Goal: Transaction & Acquisition: Book appointment/travel/reservation

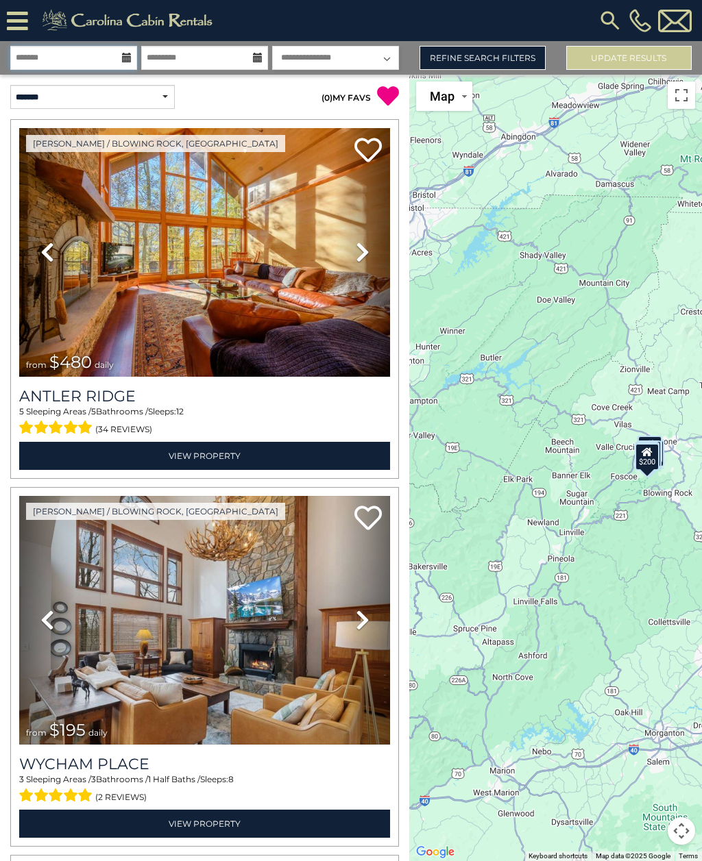
click at [124, 51] on input "text" at bounding box center [73, 58] width 127 height 24
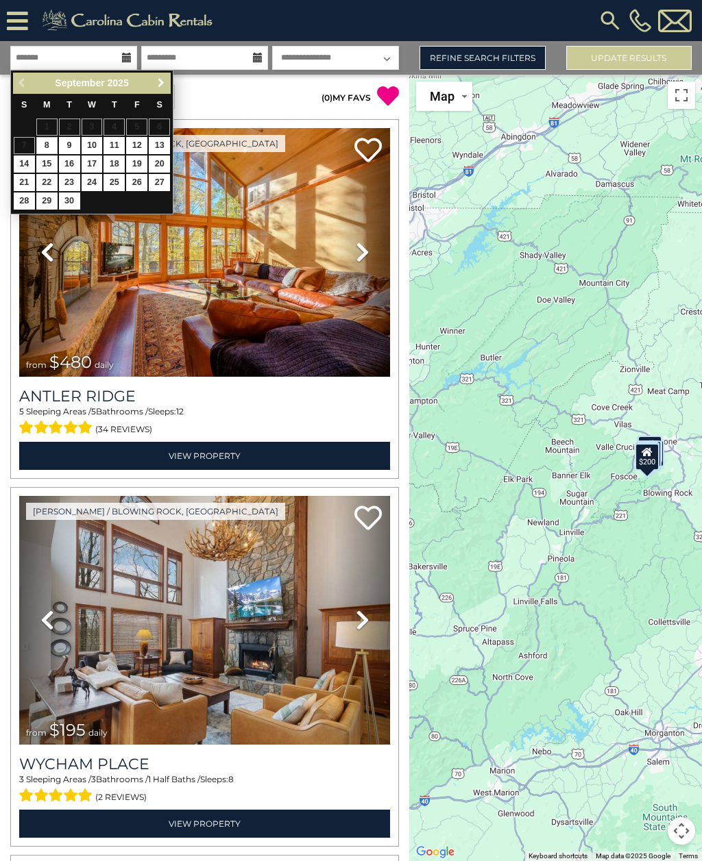
click at [160, 82] on span "Next" at bounding box center [161, 82] width 11 height 11
click at [130, 123] on link "3" at bounding box center [136, 127] width 21 height 17
type input "*******"
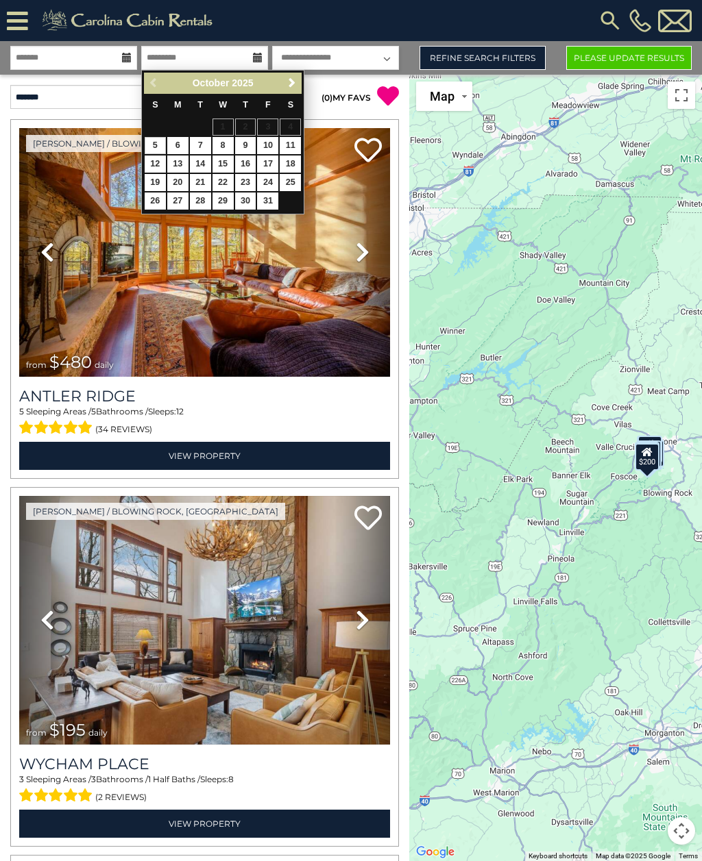
click at [178, 145] on link "6" at bounding box center [177, 145] width 21 height 17
type input "*******"
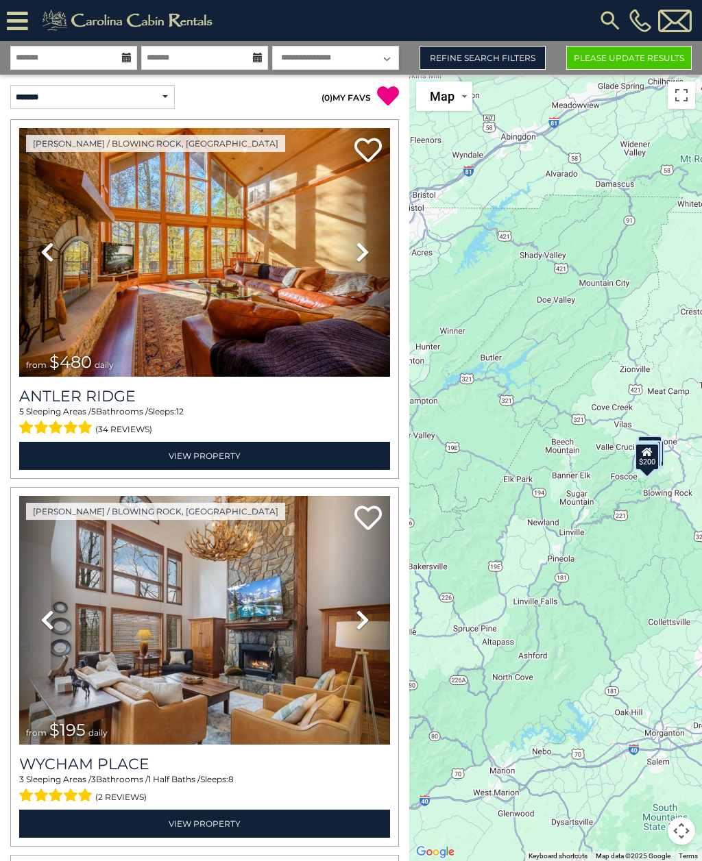
click at [502, 60] on link "Refine Search Filters" at bounding box center [481, 58] width 125 height 24
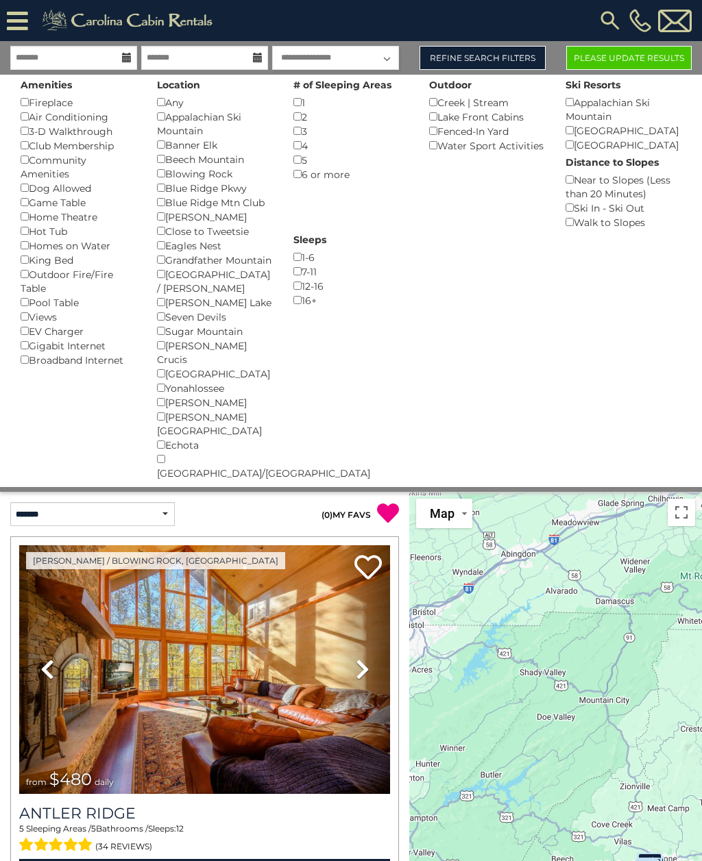
click at [650, 53] on button "Please Update Results" at bounding box center [628, 58] width 125 height 24
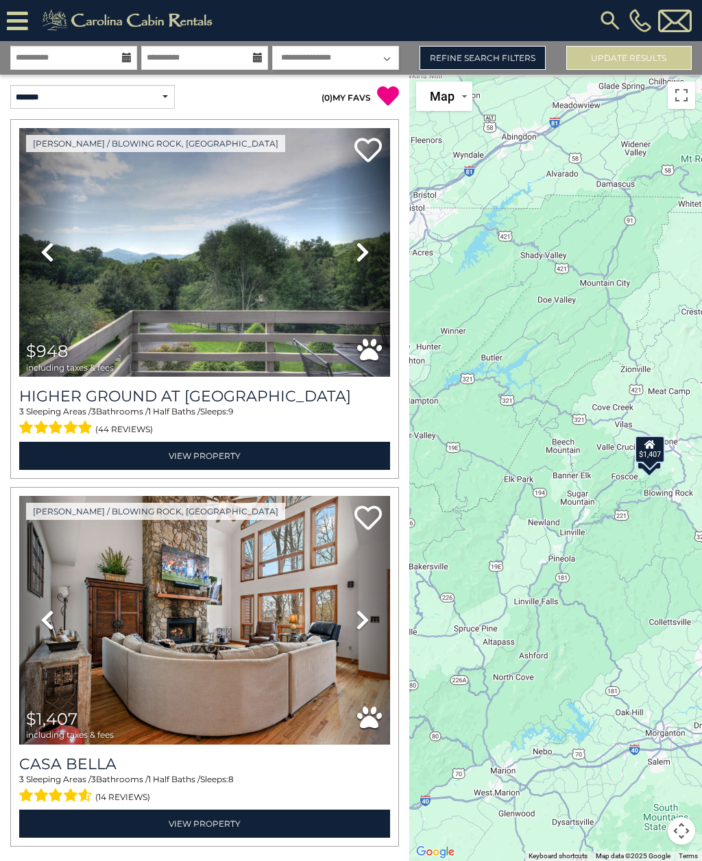
click at [321, 336] on img at bounding box center [204, 252] width 371 height 249
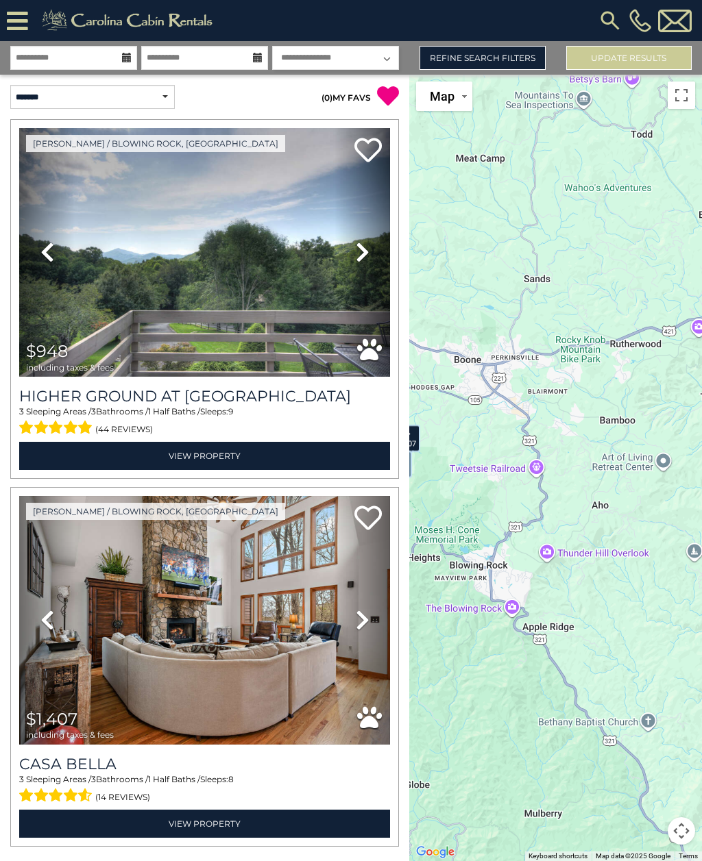
click at [508, 52] on link "Refine Search Filters" at bounding box center [481, 58] width 125 height 24
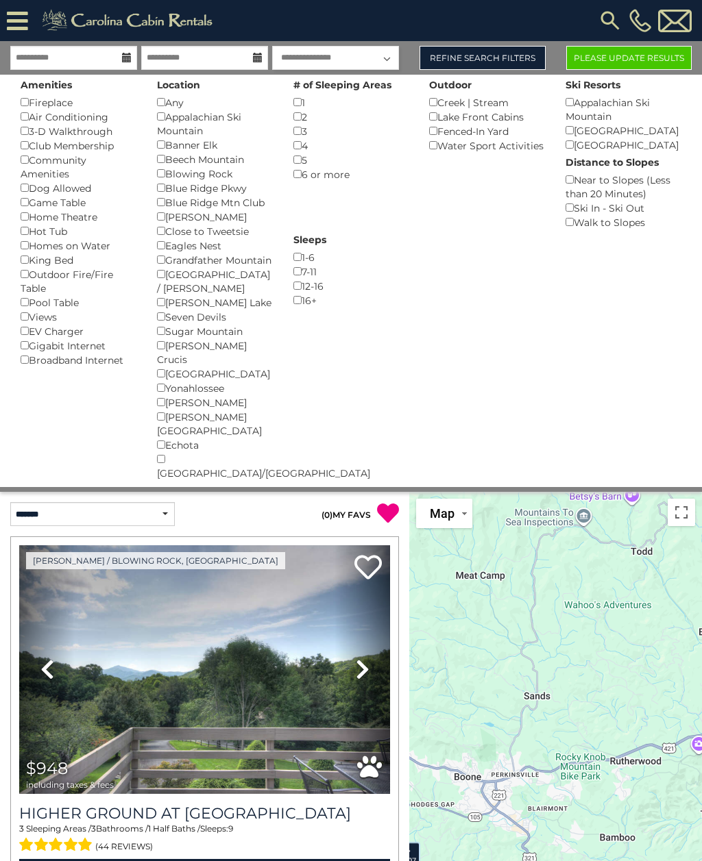
click at [165, 210] on div "Boone ()" at bounding box center [215, 217] width 116 height 14
click at [641, 58] on button "Please Update Results" at bounding box center [628, 58] width 125 height 24
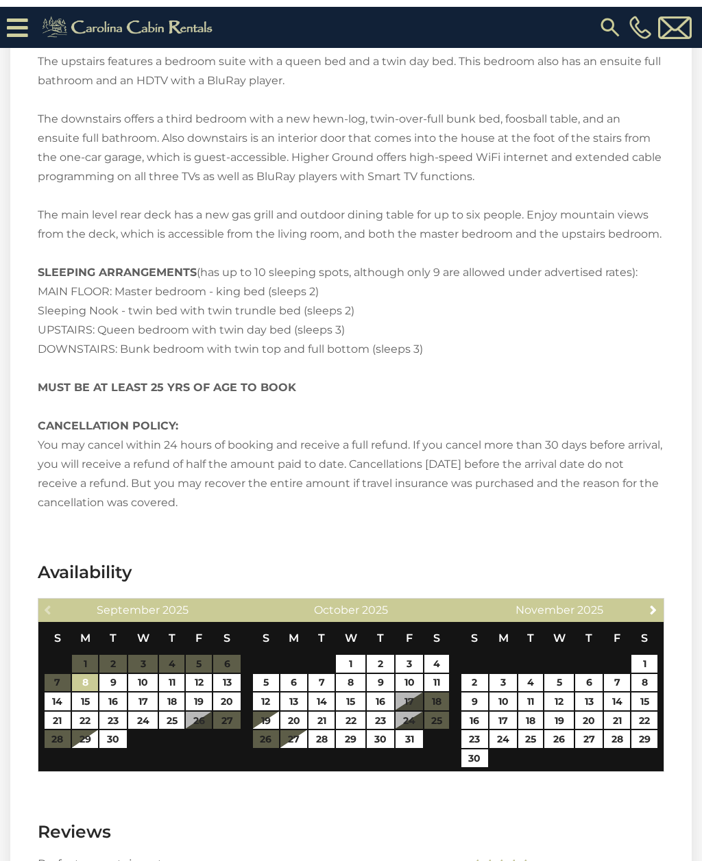
scroll to position [2283, 0]
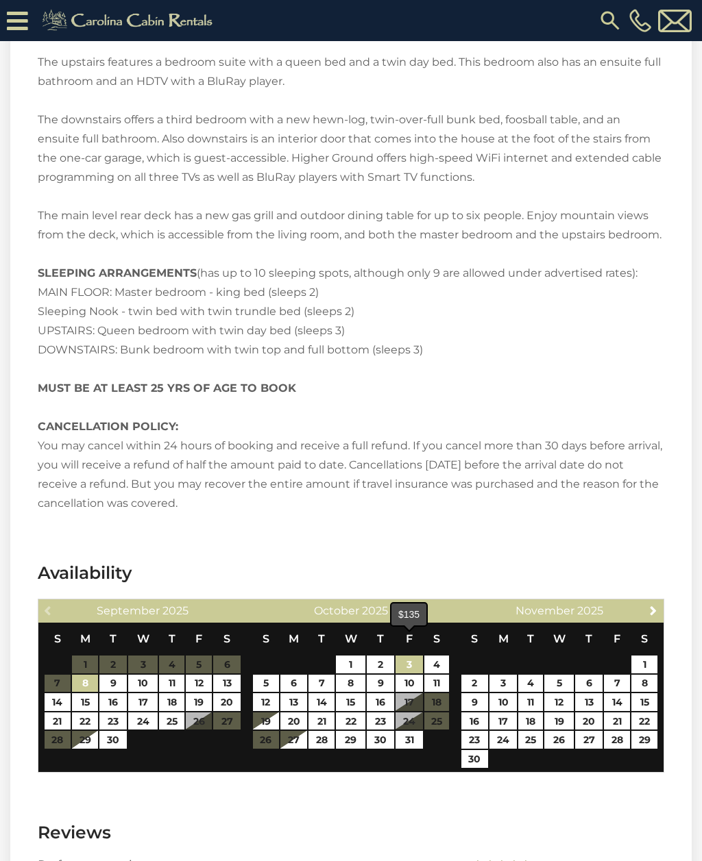
click at [404, 656] on link "3" at bounding box center [408, 665] width 27 height 18
type input "**********"
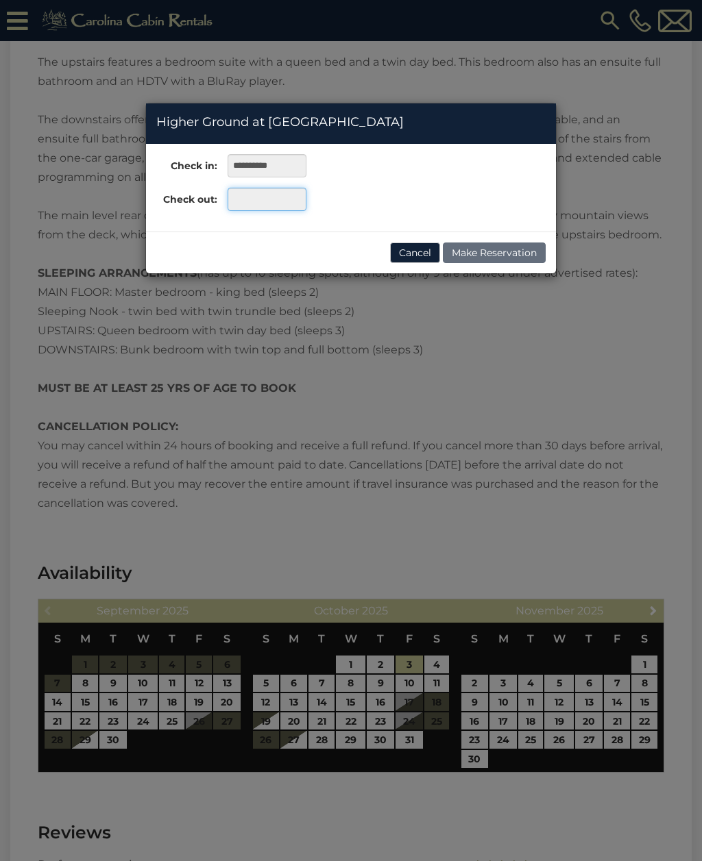
click at [280, 201] on input "text" at bounding box center [267, 199] width 79 height 23
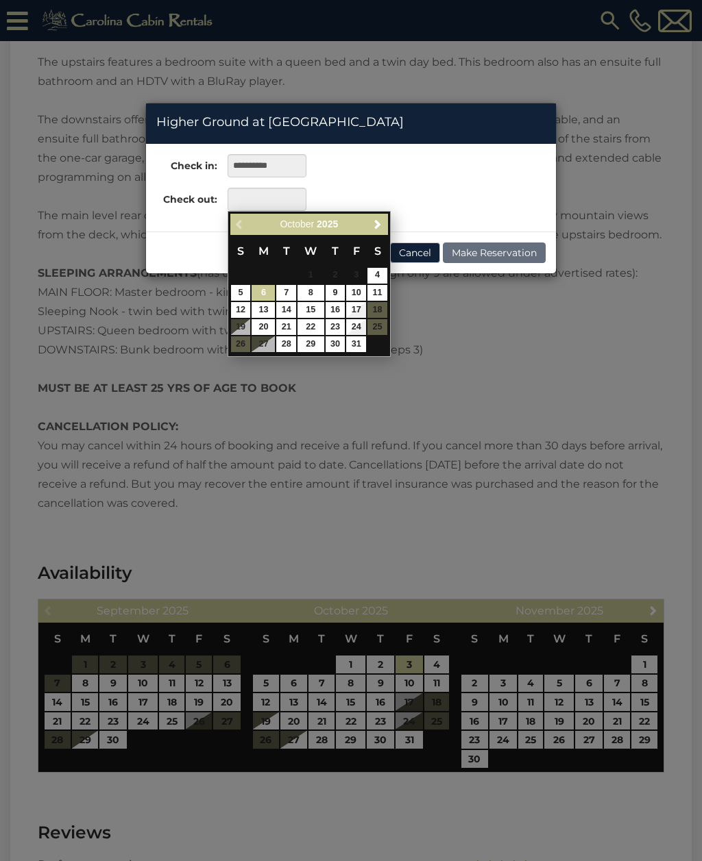
click at [258, 295] on link "6" at bounding box center [262, 293] width 23 height 16
type input "**********"
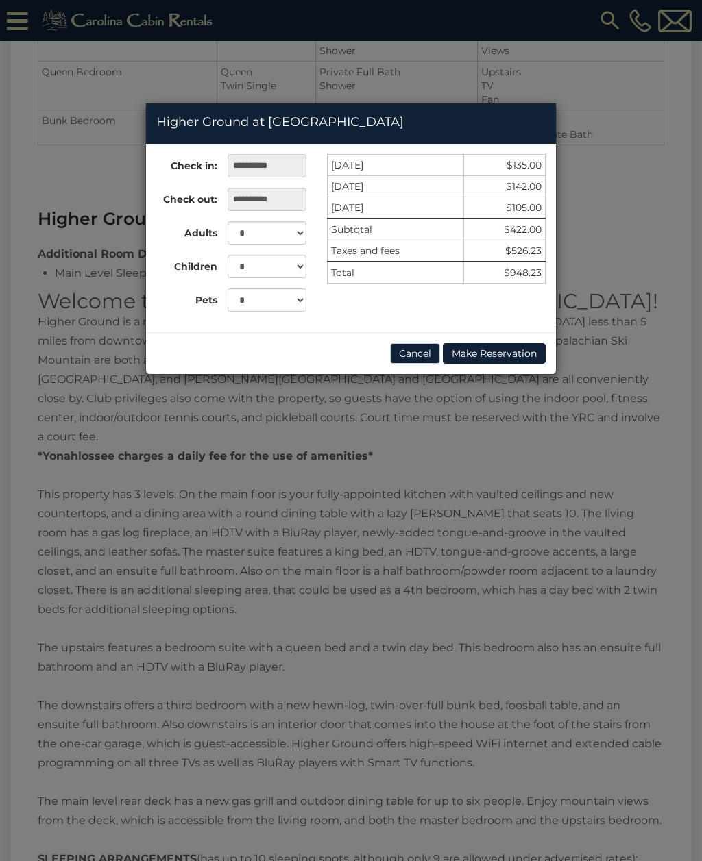
scroll to position [1678, 0]
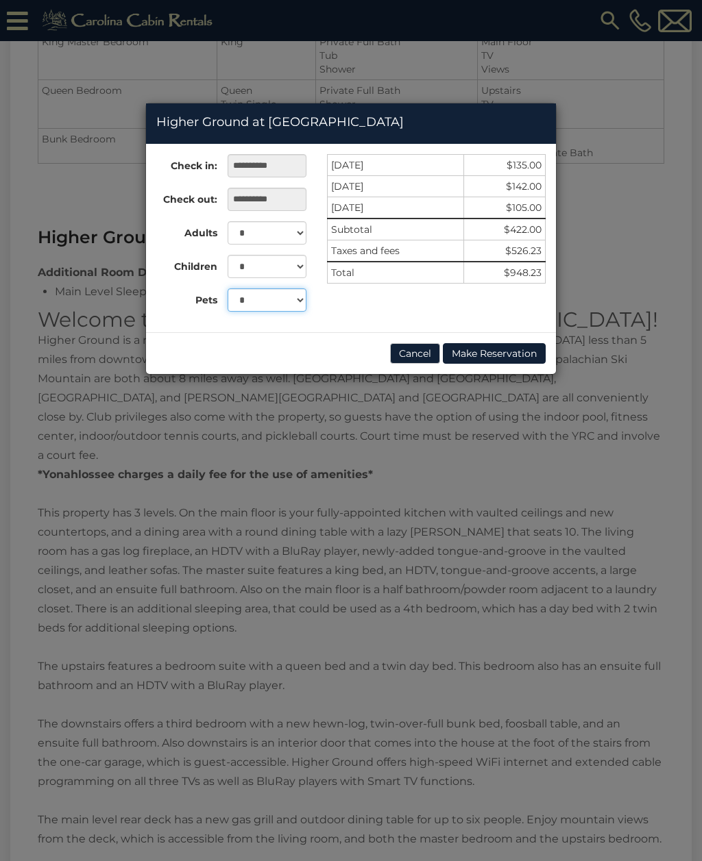
click at [295, 295] on select "* * * *" at bounding box center [267, 299] width 79 height 23
select select "*"
click at [295, 237] on select "* * * * * * * * *" at bounding box center [267, 232] width 79 height 23
select select "*"
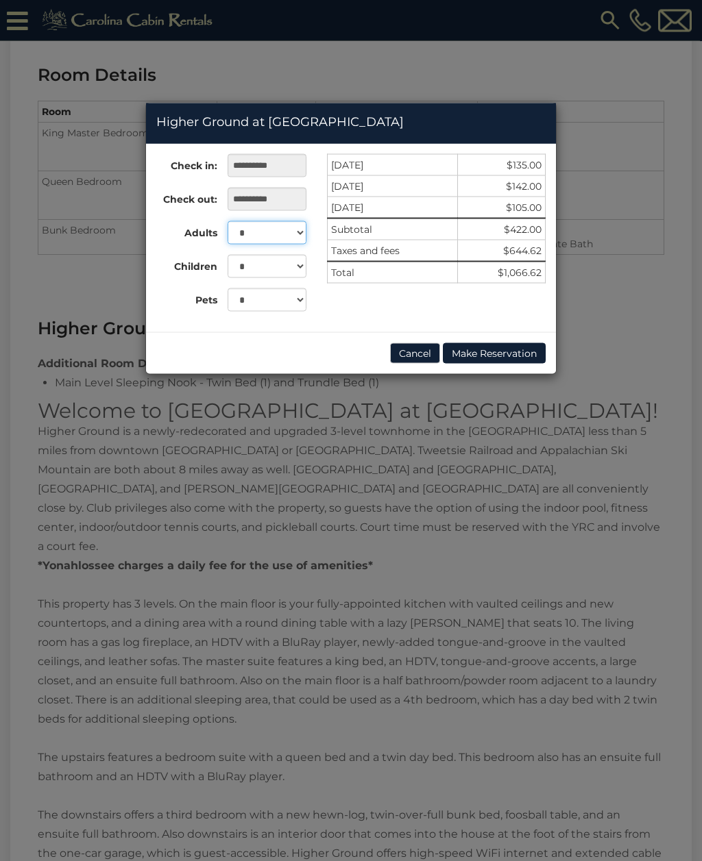
scroll to position [1586, 0]
click at [291, 198] on input "**********" at bounding box center [267, 199] width 79 height 23
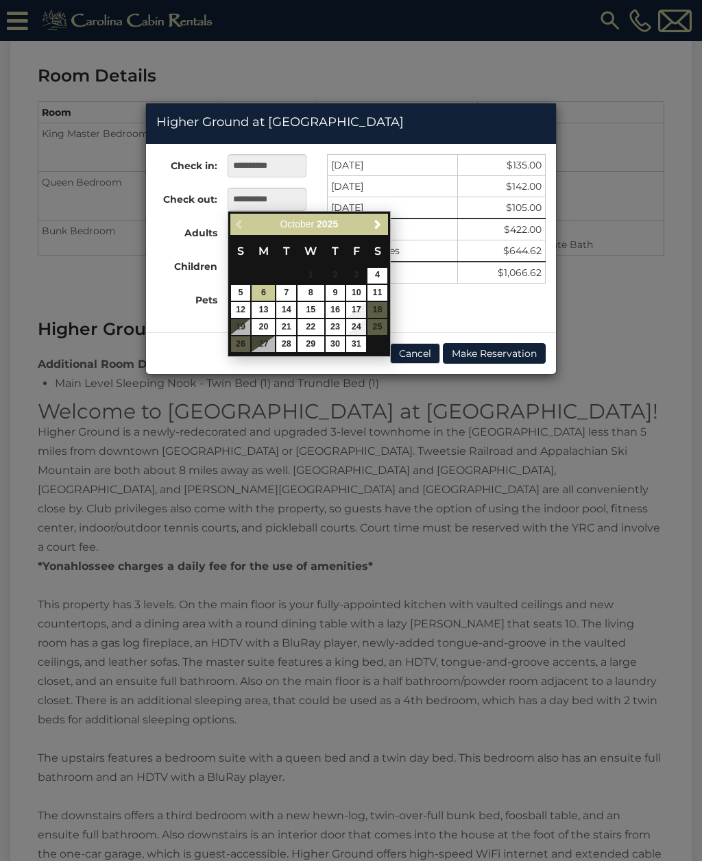
click at [243, 293] on link "5" at bounding box center [241, 293] width 20 height 16
type input "**********"
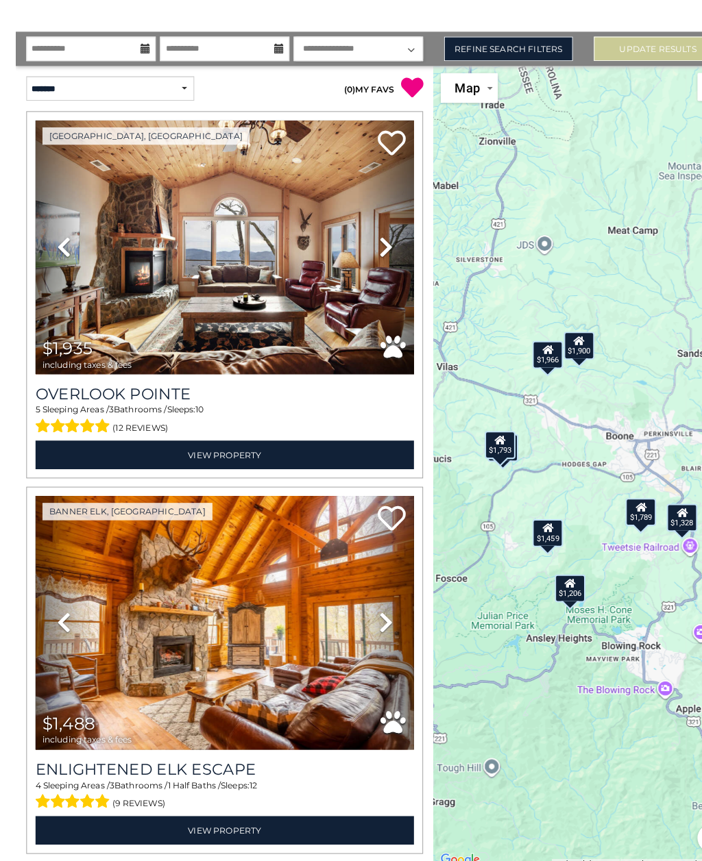
scroll to position [73, 0]
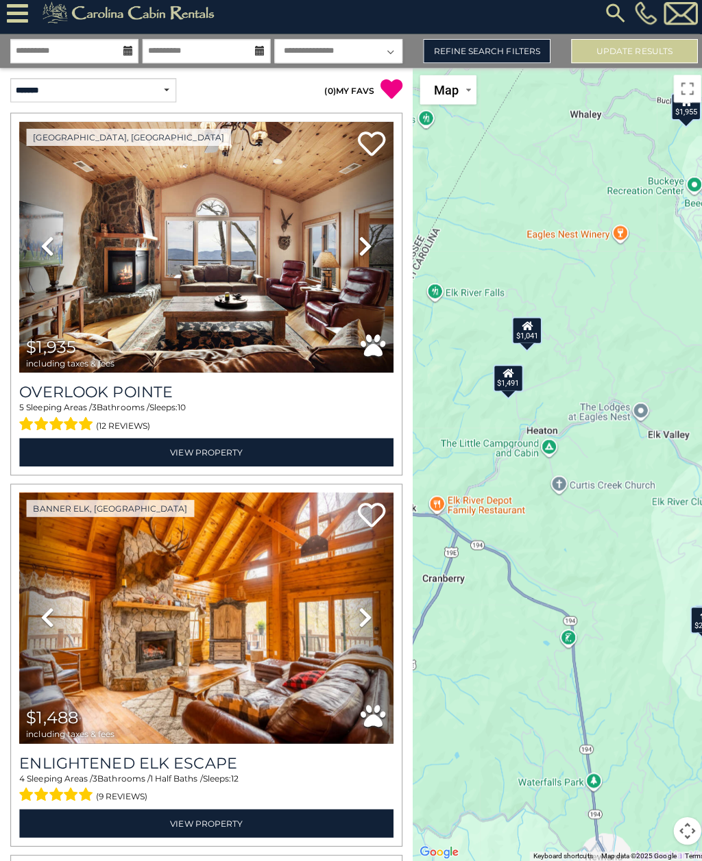
click at [523, 321] on div "$1,041" at bounding box center [522, 334] width 30 height 27
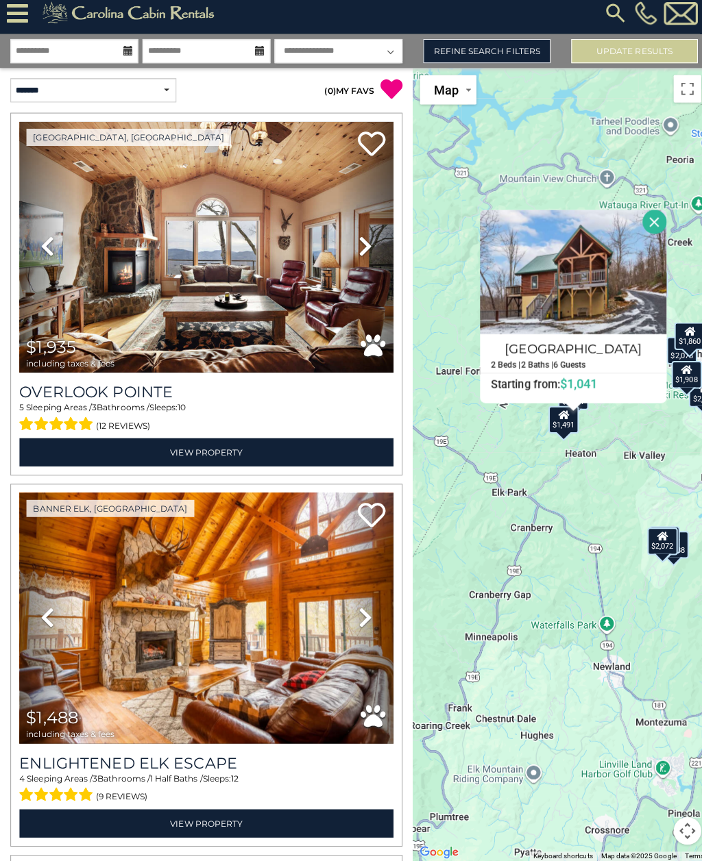
click at [655, 215] on button "Close" at bounding box center [649, 227] width 24 height 24
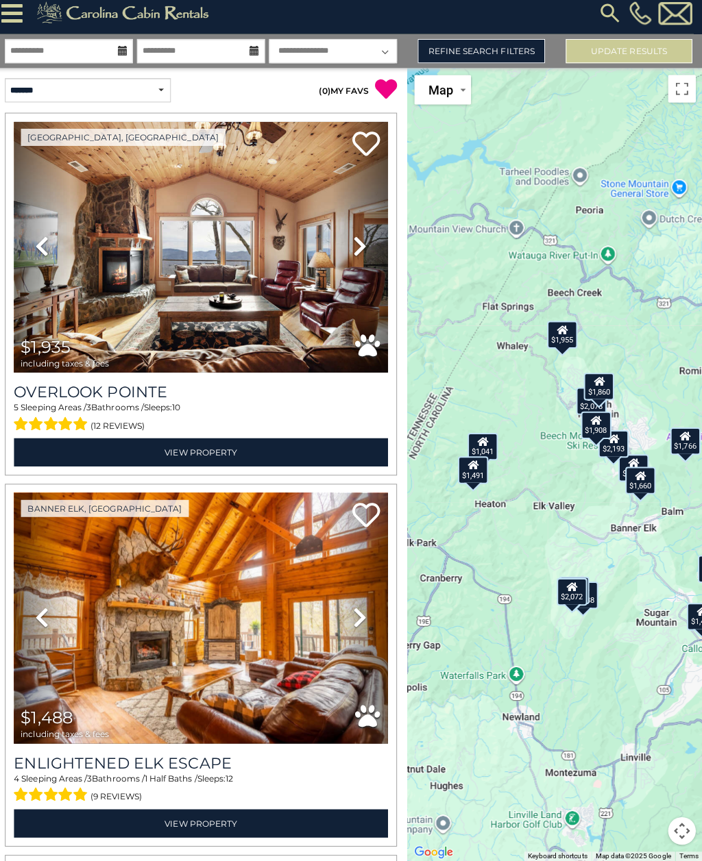
click at [480, 441] on icon at bounding box center [483, 446] width 11 height 10
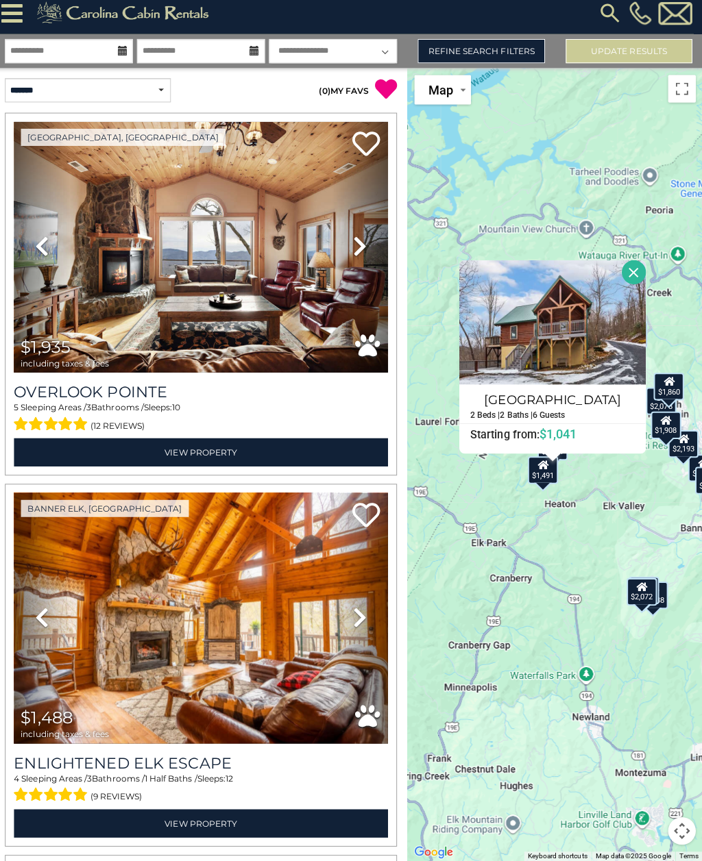
click at [604, 470] on div "$1,935 $1,488 $1,328 $2,078 $1,766 $1,495 $4,853 $2,193 $1,860 $1,829 $1,901 $1…" at bounding box center [555, 468] width 293 height 787
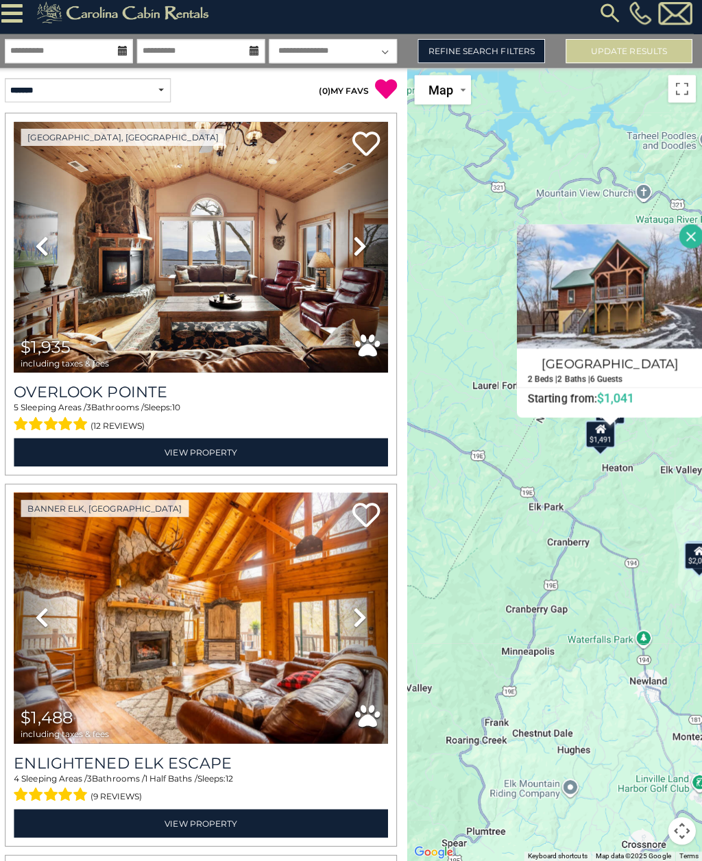
click at [690, 230] on button "Close" at bounding box center [690, 242] width 24 height 24
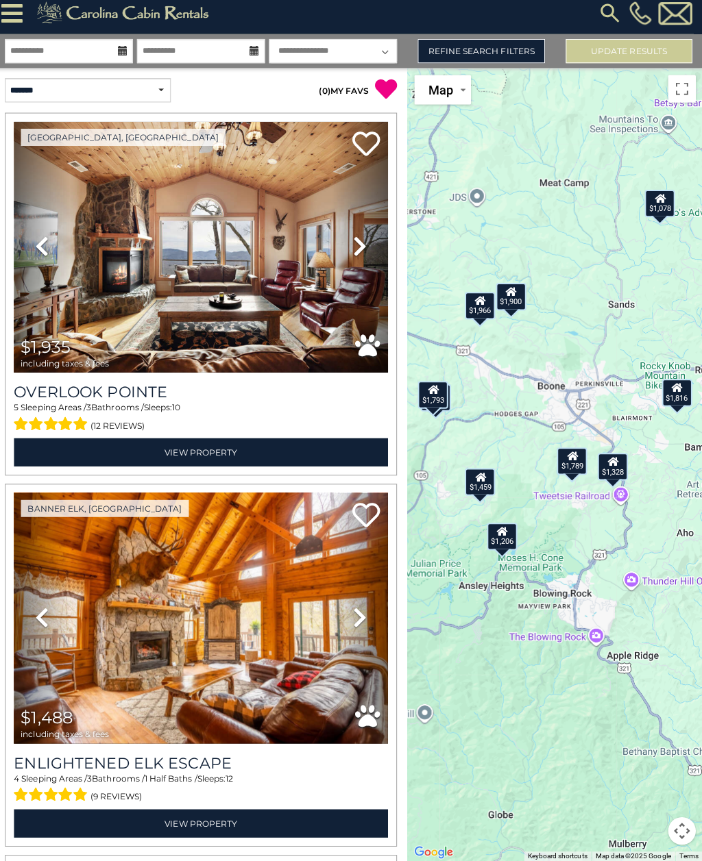
click at [501, 526] on div "$1,206" at bounding box center [503, 539] width 30 height 27
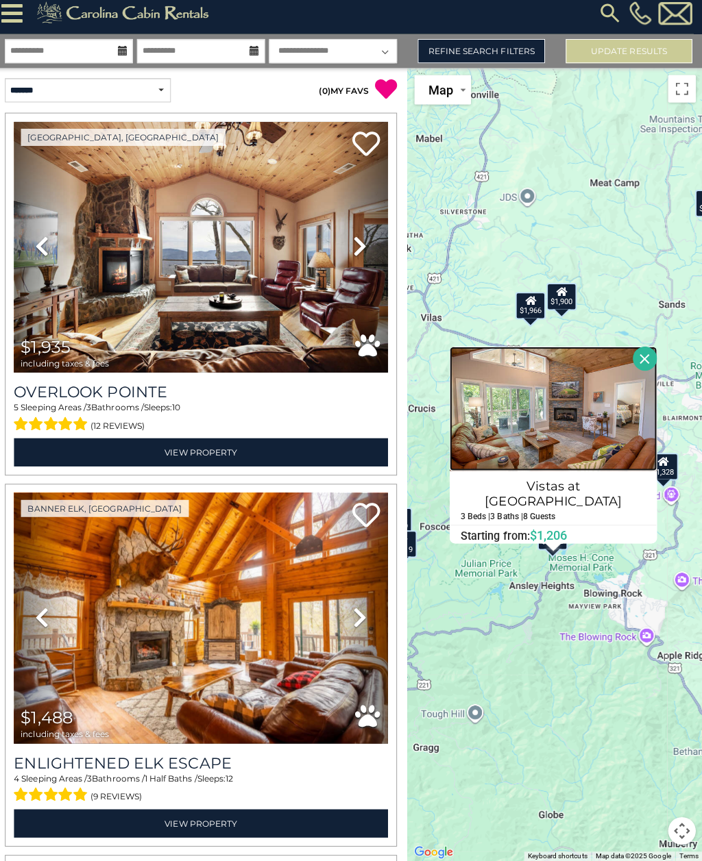
click at [602, 400] on img at bounding box center [554, 412] width 206 height 123
click at [640, 351] on button "Close" at bounding box center [644, 363] width 24 height 24
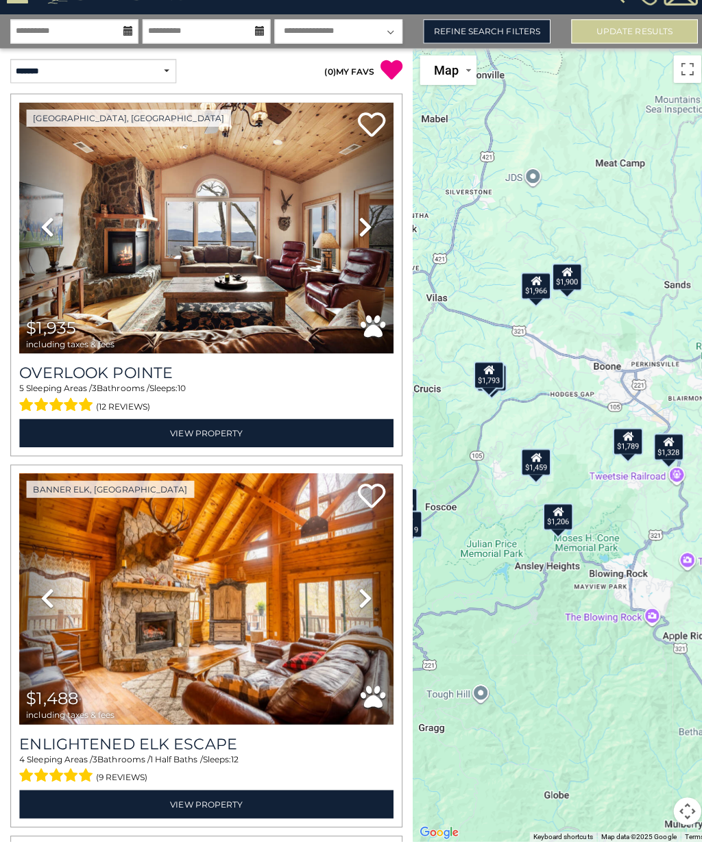
scroll to position [19, 0]
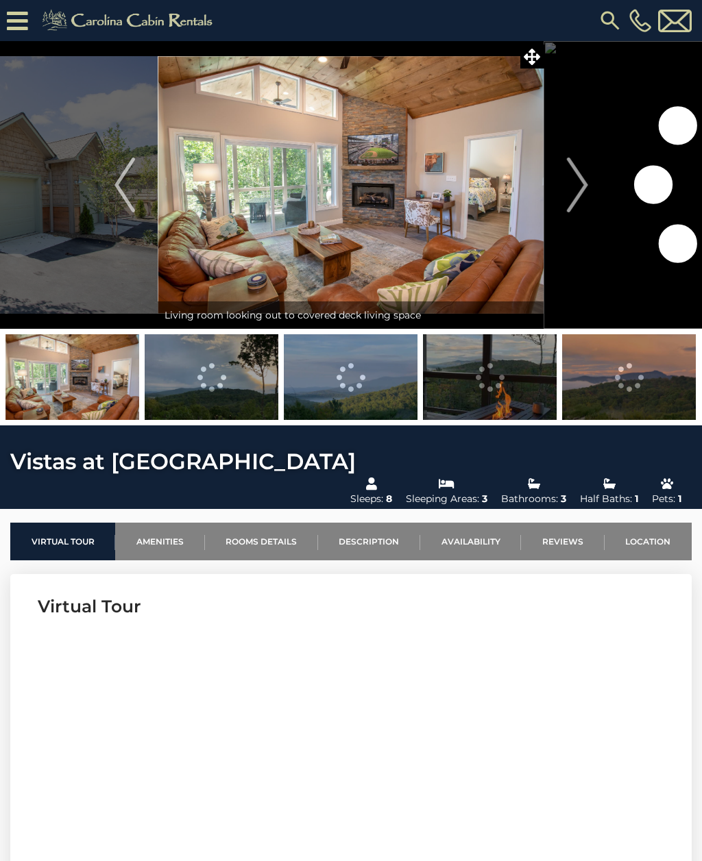
click at [575, 189] on img "Next" at bounding box center [577, 185] width 21 height 55
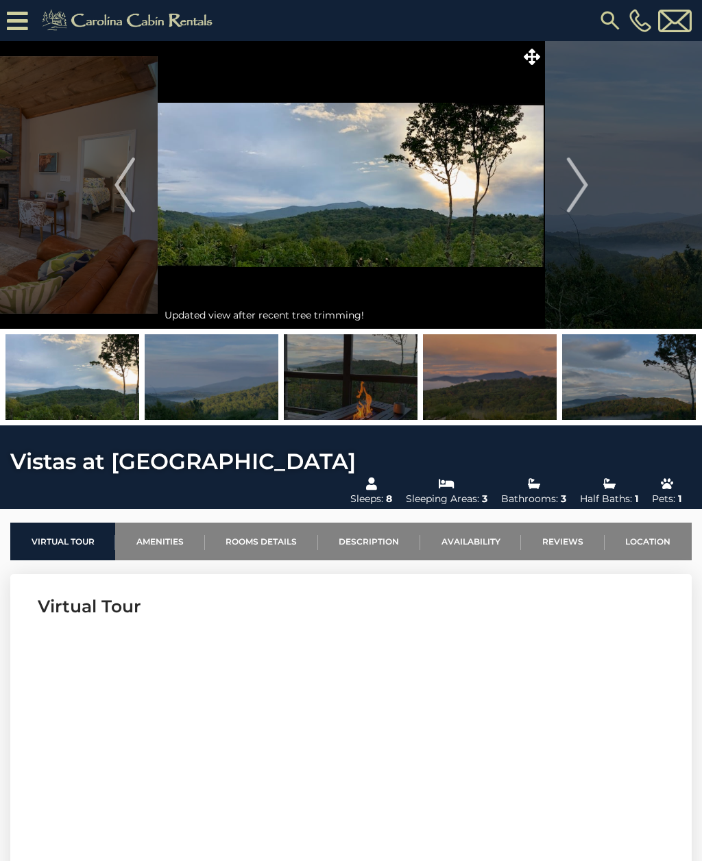
click at [578, 188] on img "Next" at bounding box center [577, 185] width 21 height 55
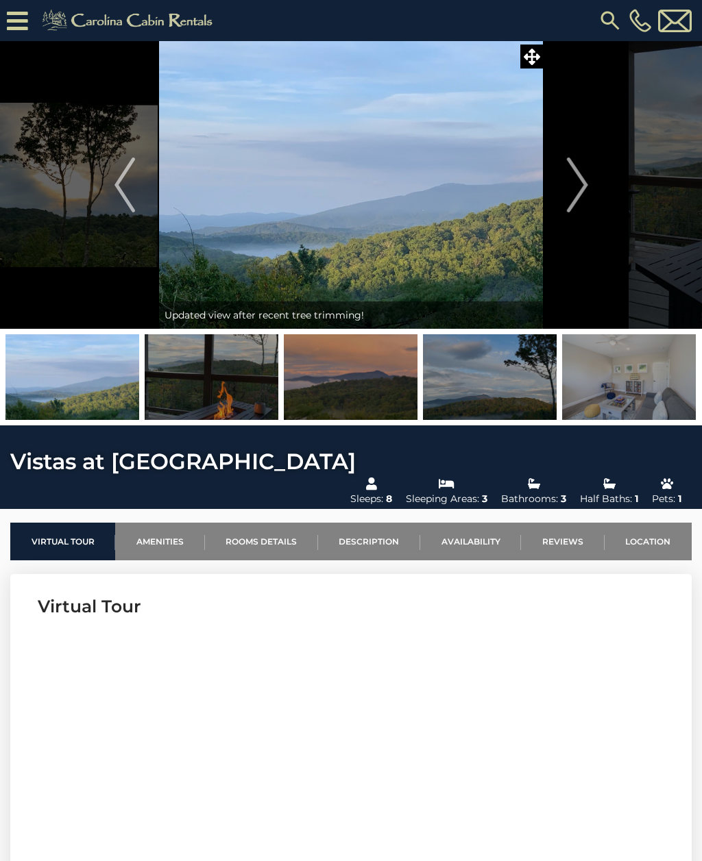
click at [578, 189] on img "Next" at bounding box center [577, 185] width 21 height 55
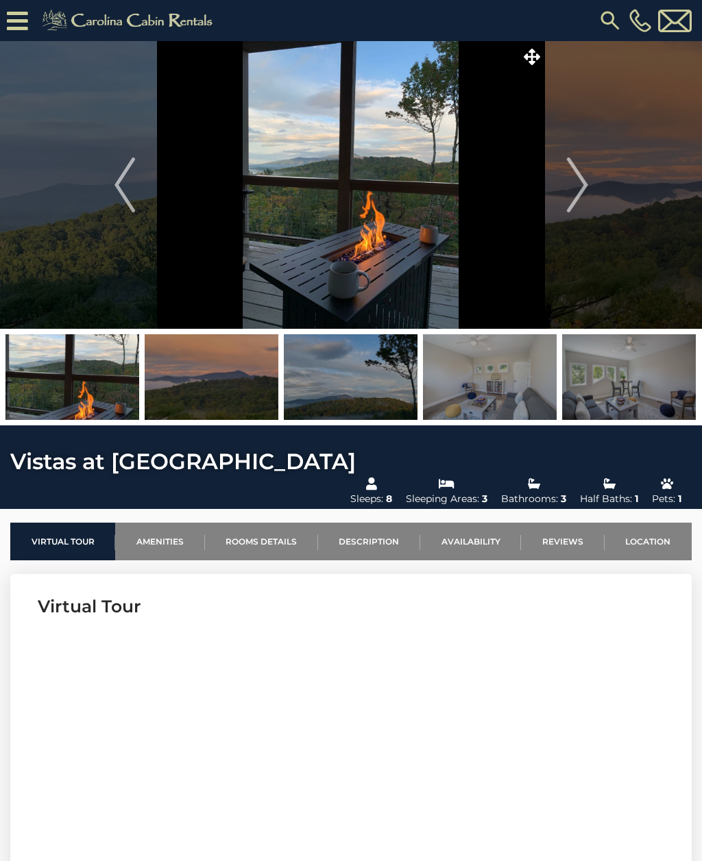
click at [573, 188] on img "Next" at bounding box center [577, 185] width 21 height 55
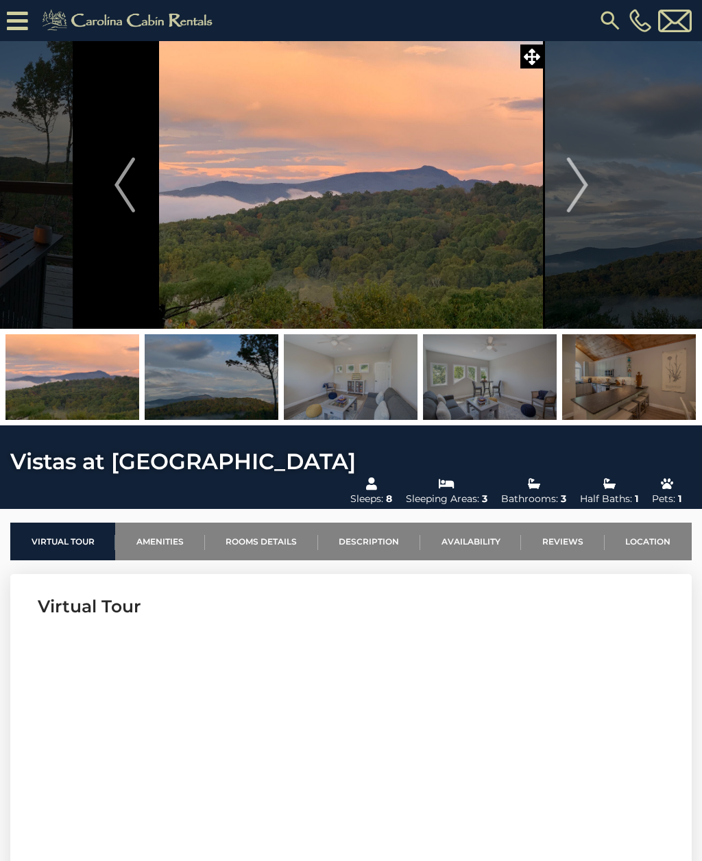
click at [577, 184] on img "Next" at bounding box center [577, 185] width 21 height 55
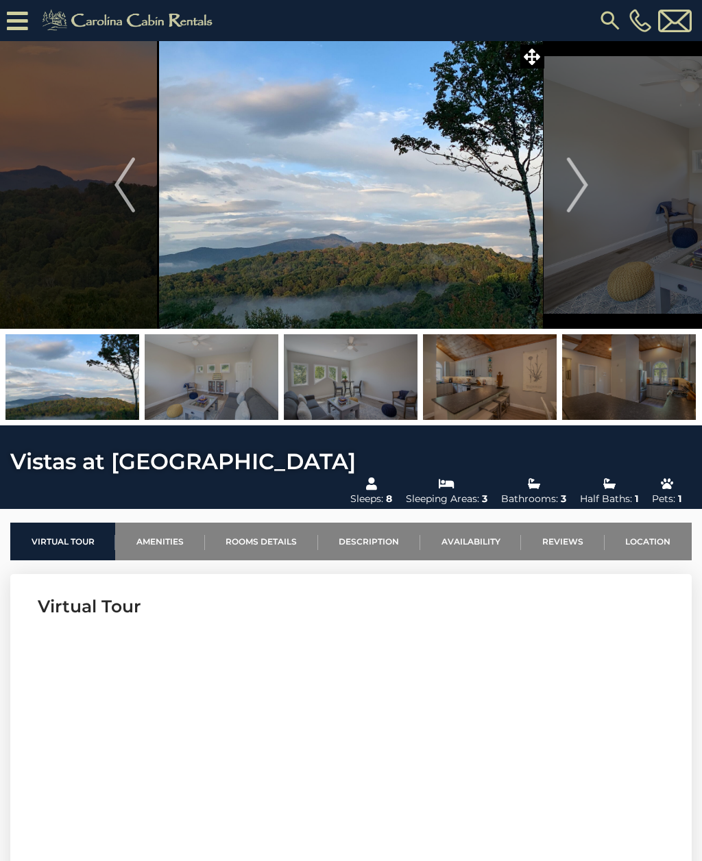
click at [576, 180] on img "Next" at bounding box center [577, 185] width 21 height 55
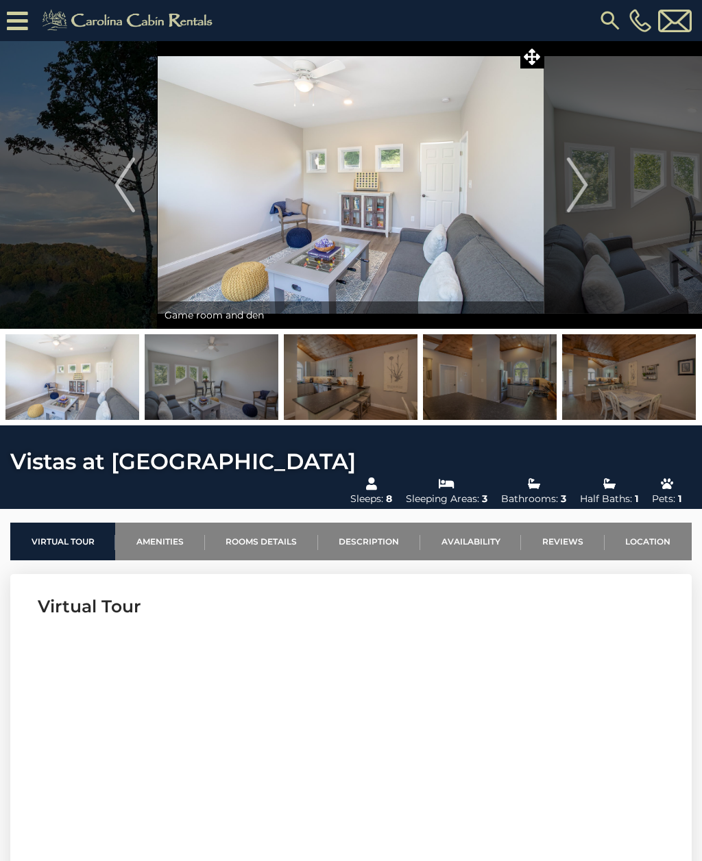
click at [574, 181] on img "Next" at bounding box center [577, 185] width 21 height 55
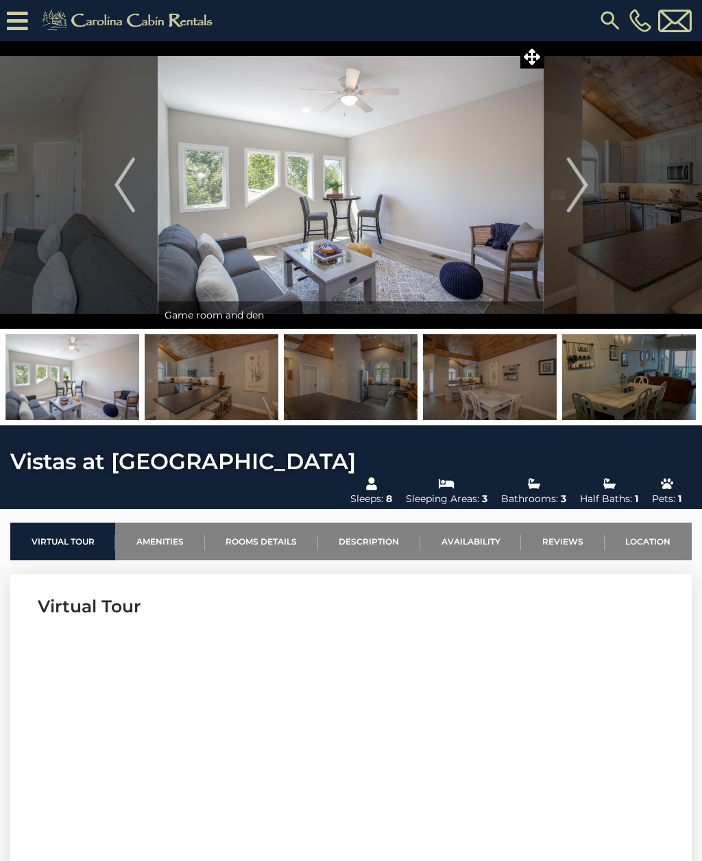
click at [576, 186] on img "Next" at bounding box center [577, 185] width 21 height 55
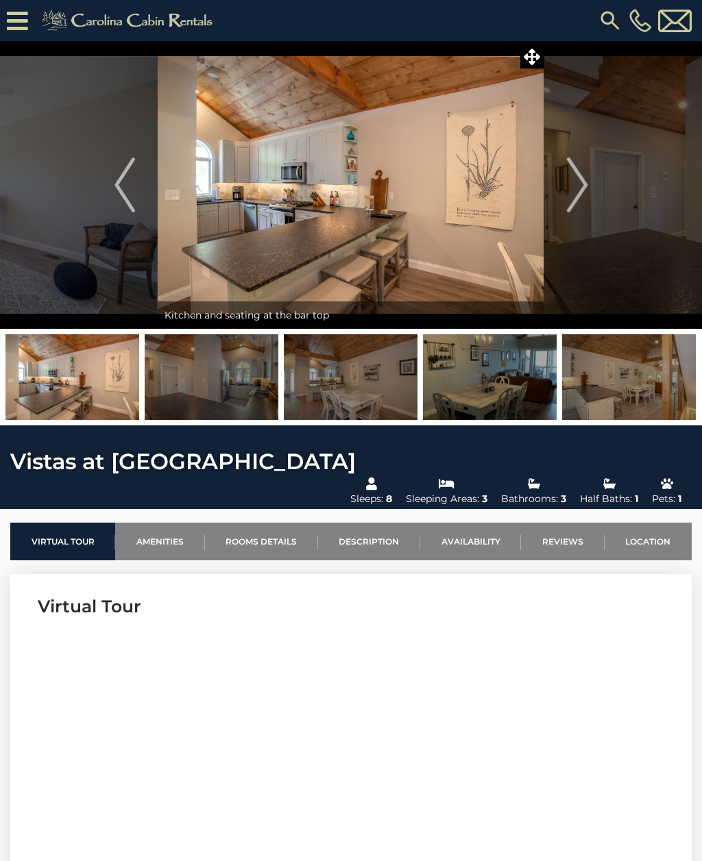
click at [571, 186] on img "Next" at bounding box center [577, 185] width 21 height 55
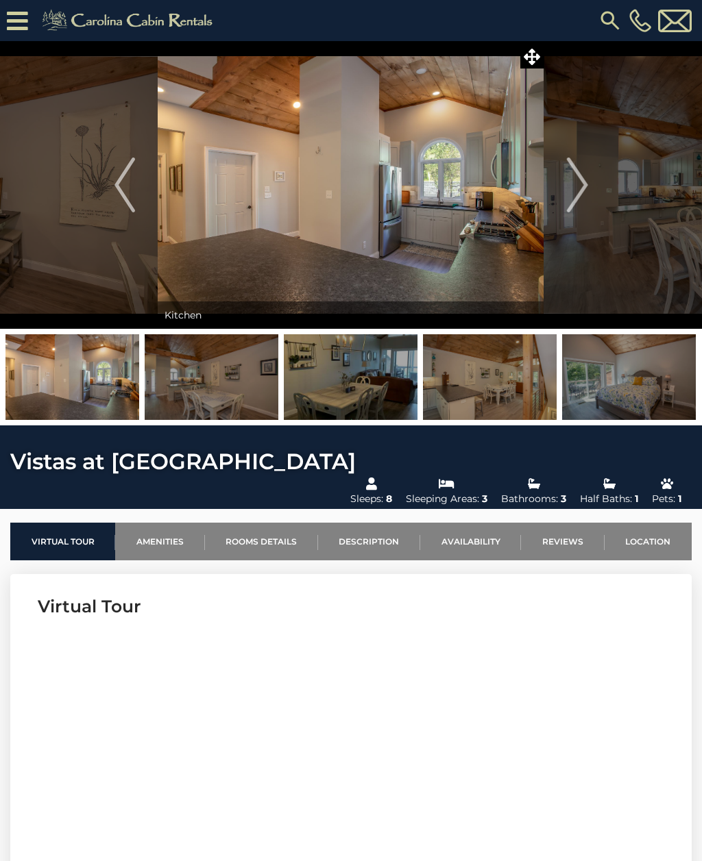
click at [557, 172] on button "Next" at bounding box center [577, 185] width 66 height 288
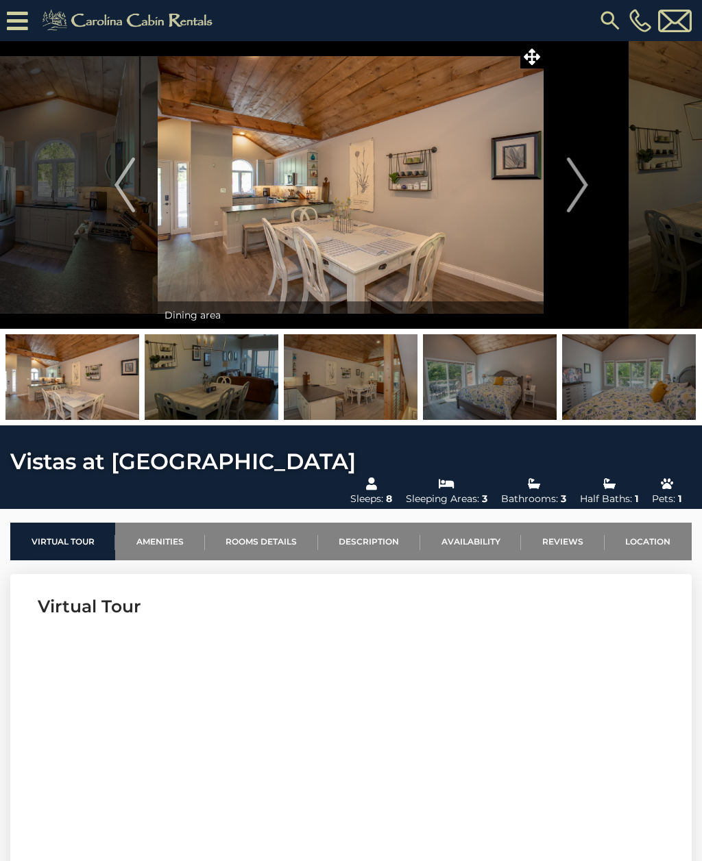
click at [571, 180] on img "Next" at bounding box center [577, 185] width 21 height 55
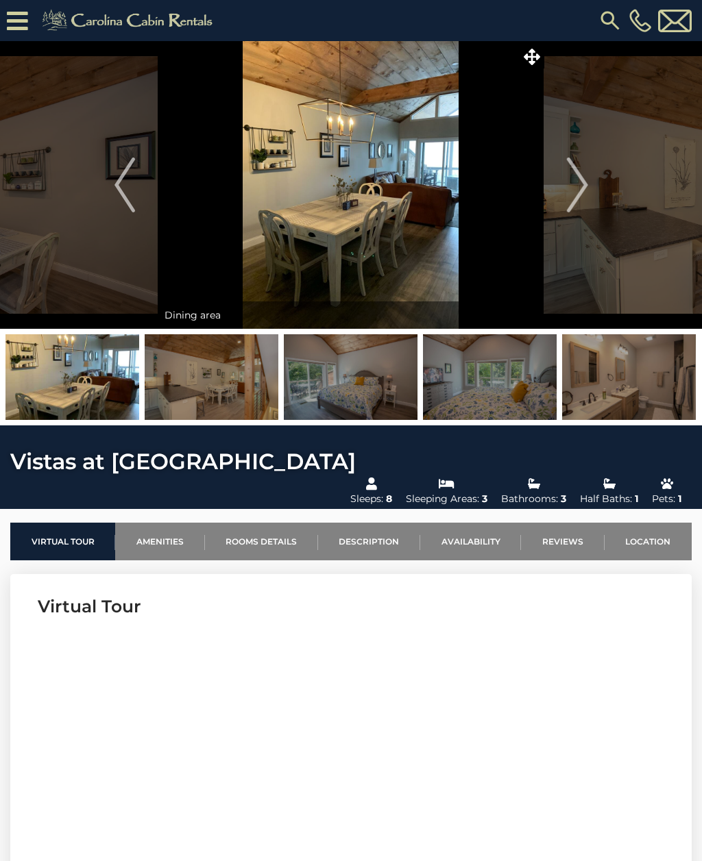
click at [571, 186] on img "Next" at bounding box center [577, 185] width 21 height 55
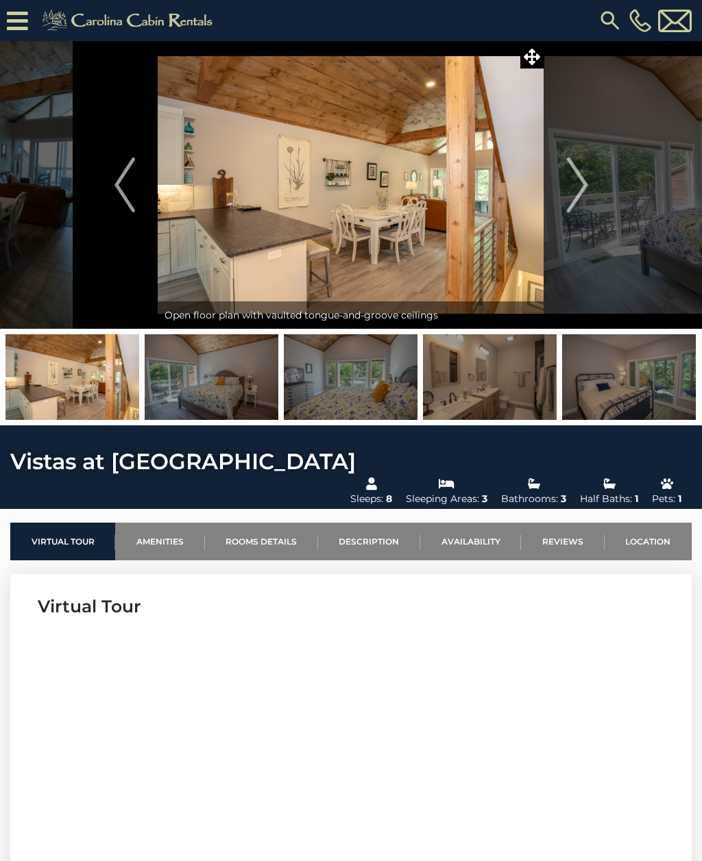
click at [574, 184] on img "Next" at bounding box center [577, 185] width 21 height 55
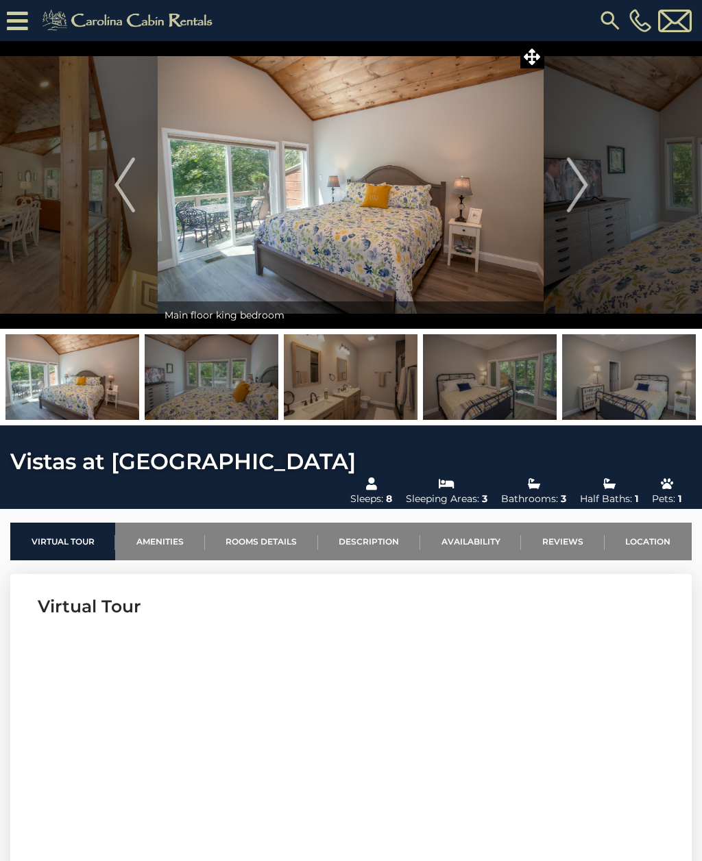
click at [577, 179] on img "Next" at bounding box center [577, 185] width 21 height 55
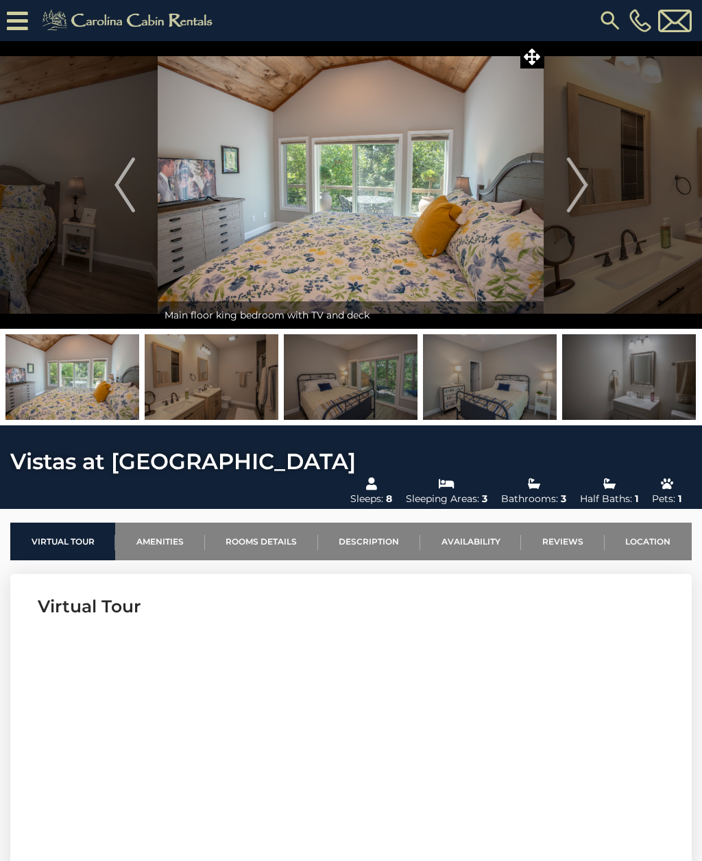
click at [567, 193] on img "Next" at bounding box center [577, 185] width 21 height 55
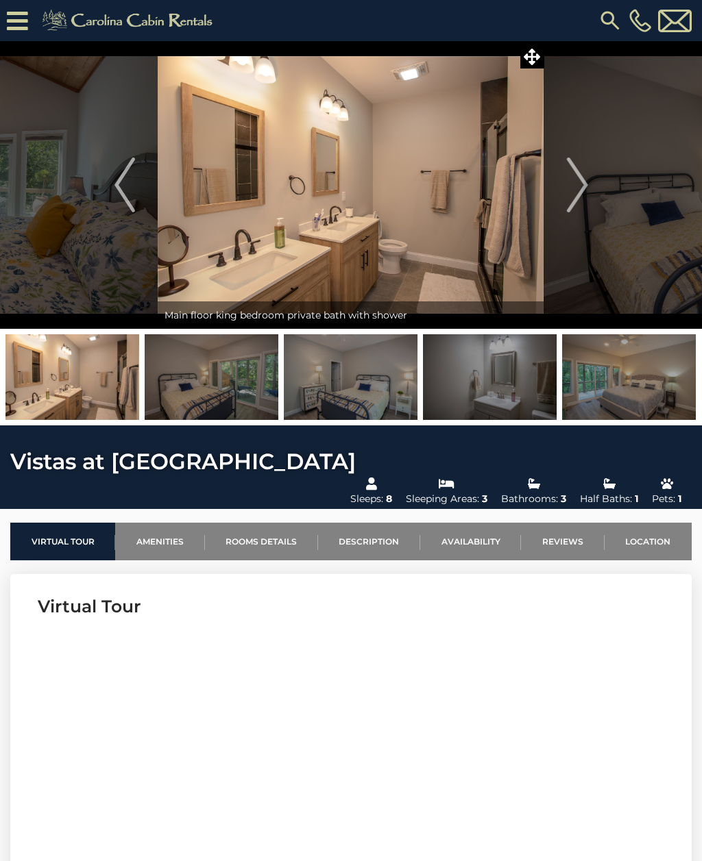
click at [571, 189] on img "Next" at bounding box center [577, 185] width 21 height 55
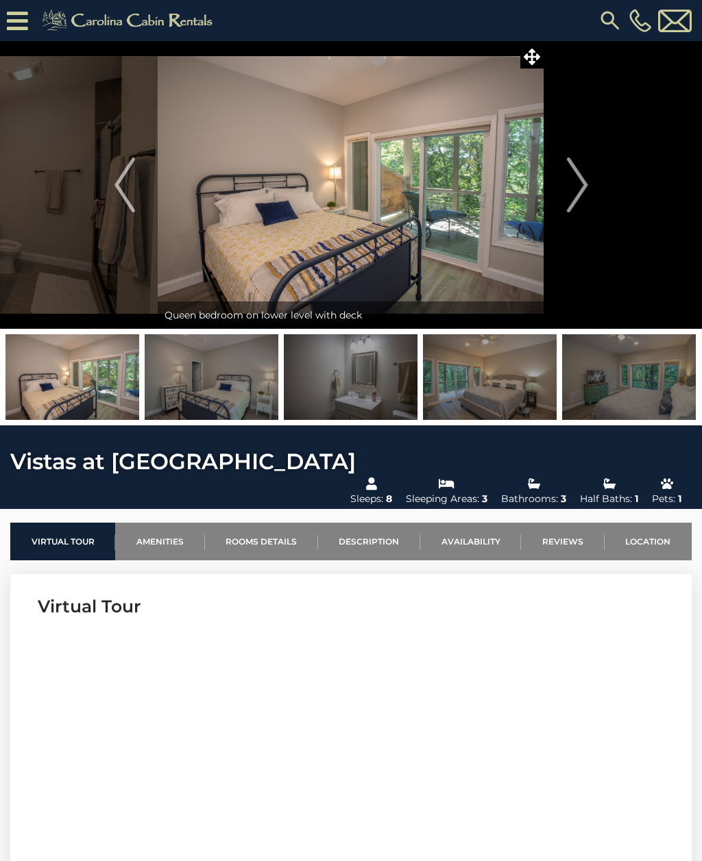
click at [574, 188] on img "Next" at bounding box center [577, 185] width 21 height 55
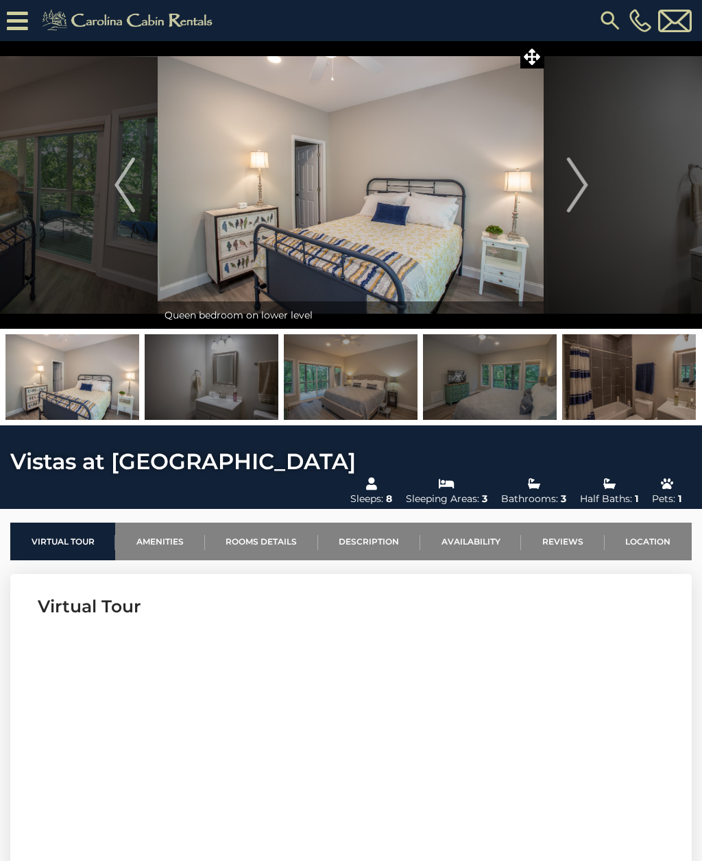
click at [574, 186] on img "Next" at bounding box center [577, 185] width 21 height 55
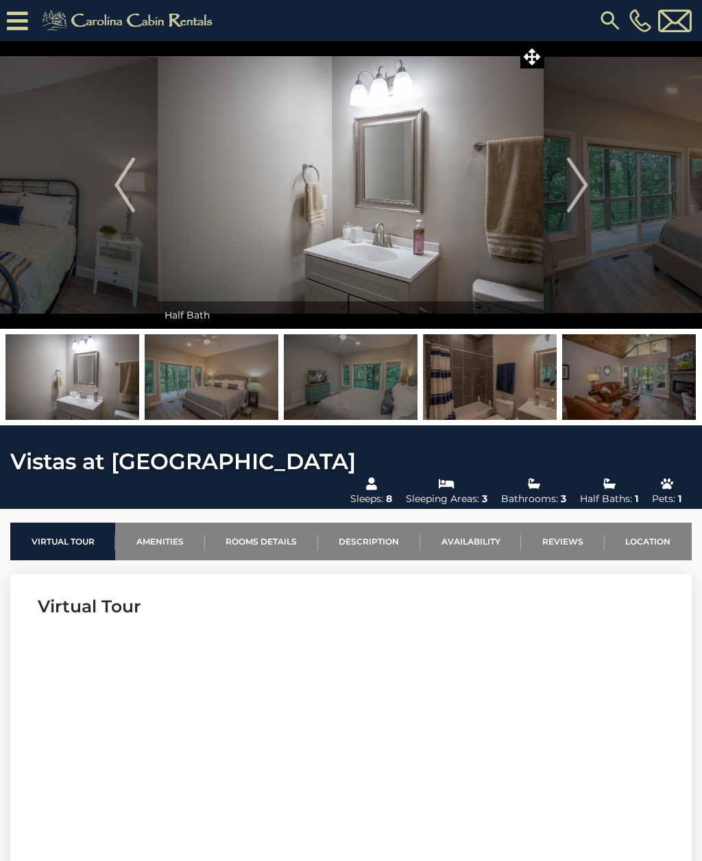
click at [584, 182] on img "Next" at bounding box center [577, 185] width 21 height 55
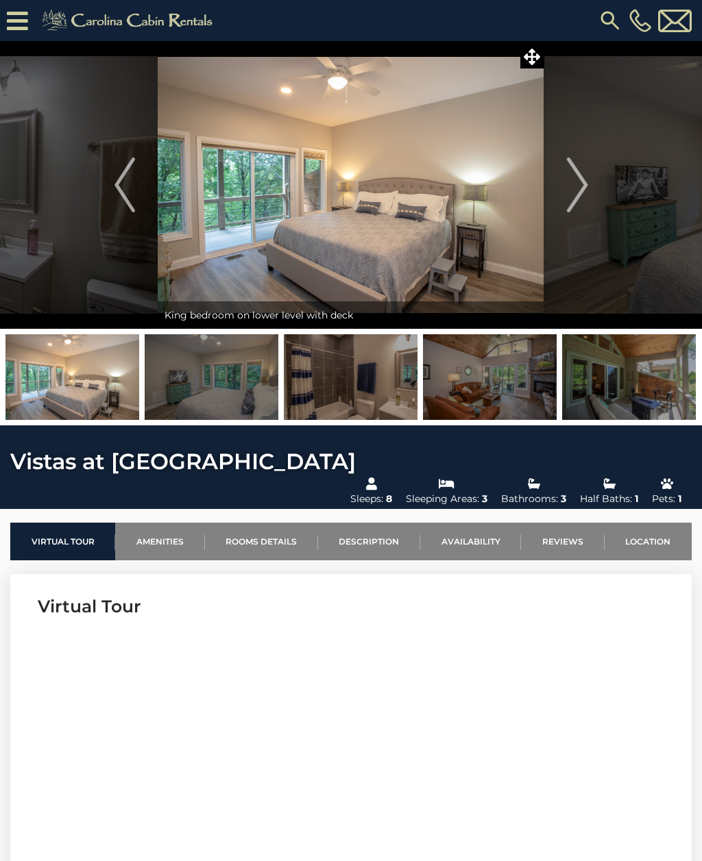
click at [578, 186] on img "Next" at bounding box center [577, 185] width 21 height 55
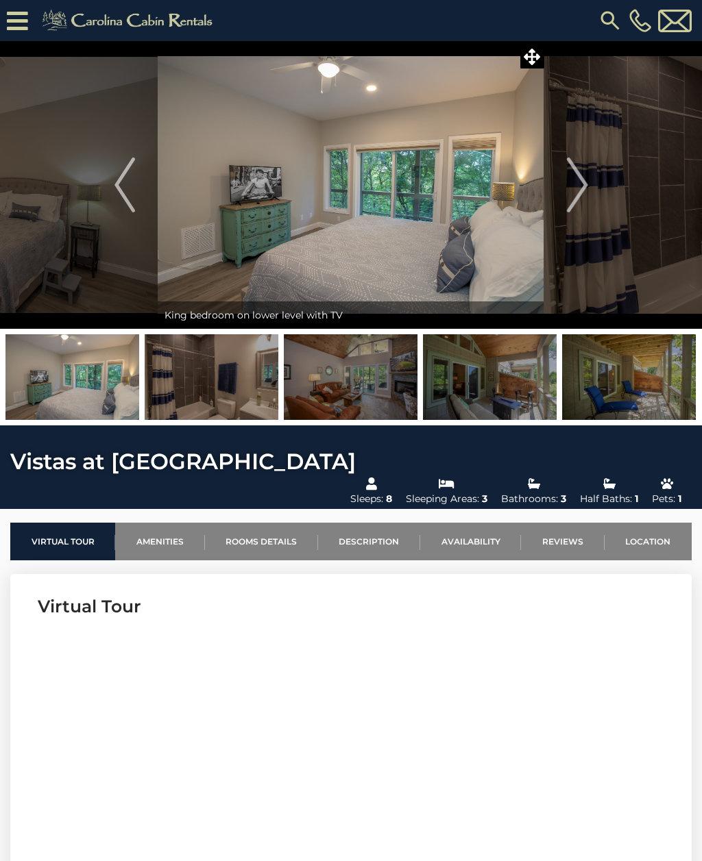
click at [574, 193] on img "Next" at bounding box center [577, 185] width 21 height 55
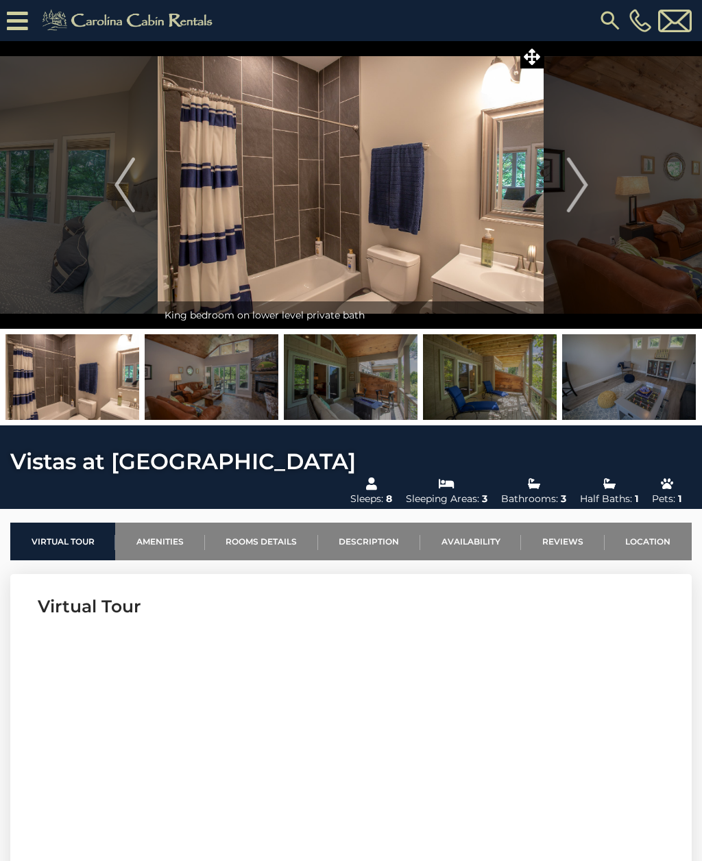
click at [132, 182] on img "Previous" at bounding box center [124, 185] width 21 height 55
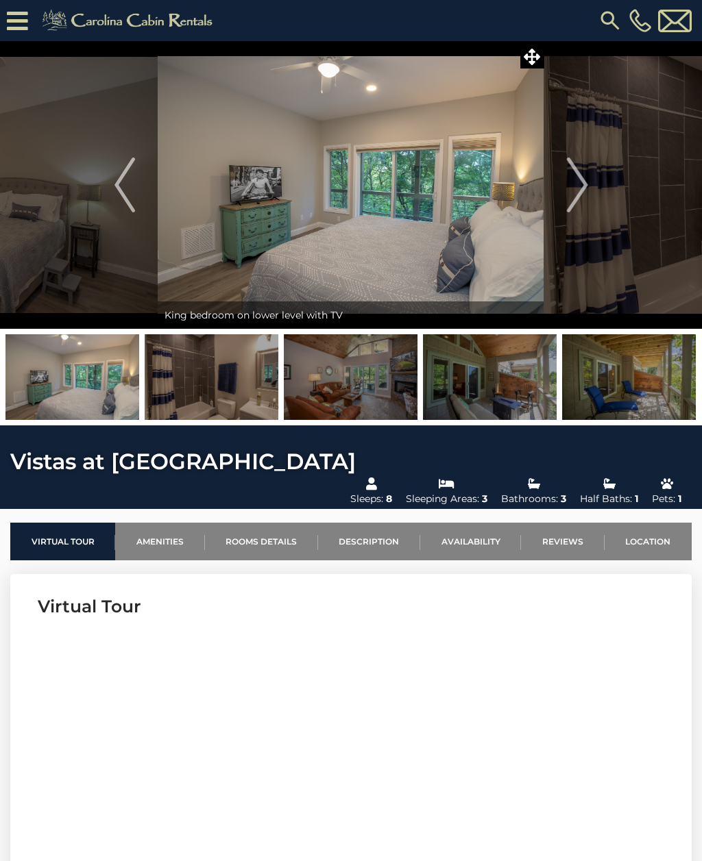
click at [291, 191] on img at bounding box center [351, 185] width 386 height 288
click at [566, 194] on button "Next" at bounding box center [577, 185] width 66 height 288
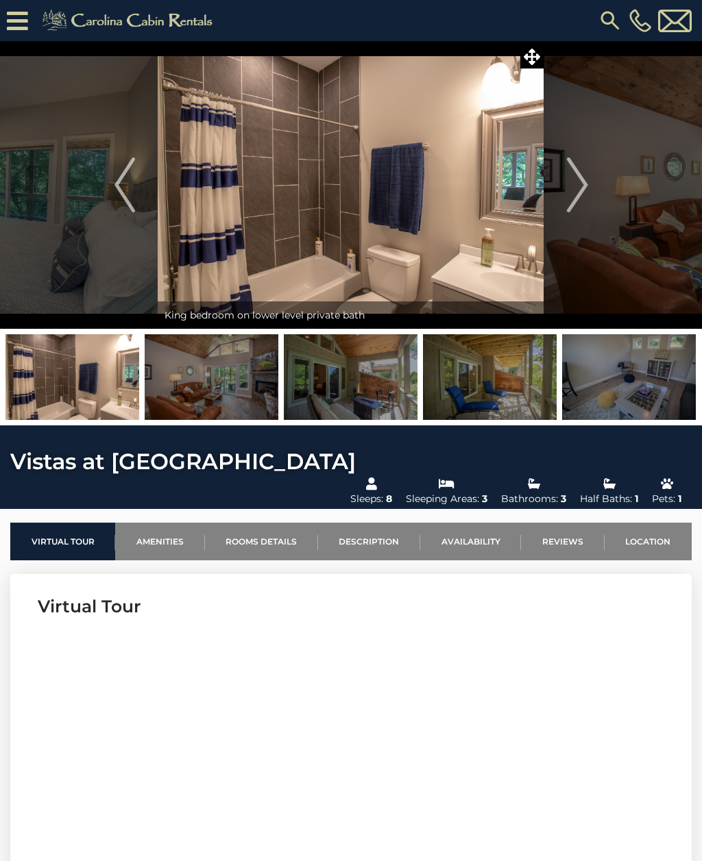
click at [583, 192] on img "Next" at bounding box center [577, 185] width 21 height 55
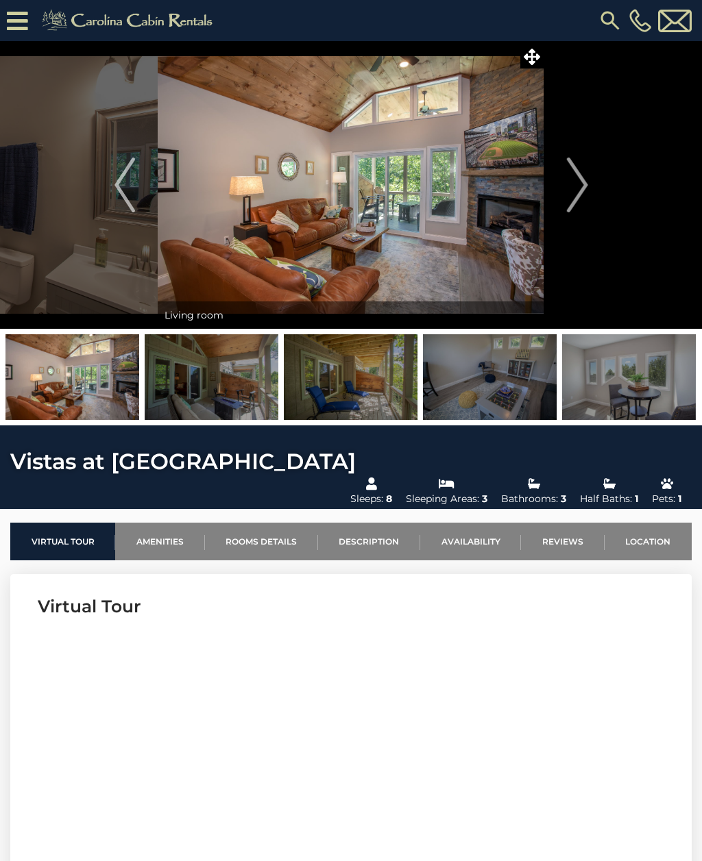
click at [579, 189] on img "Next" at bounding box center [577, 185] width 21 height 55
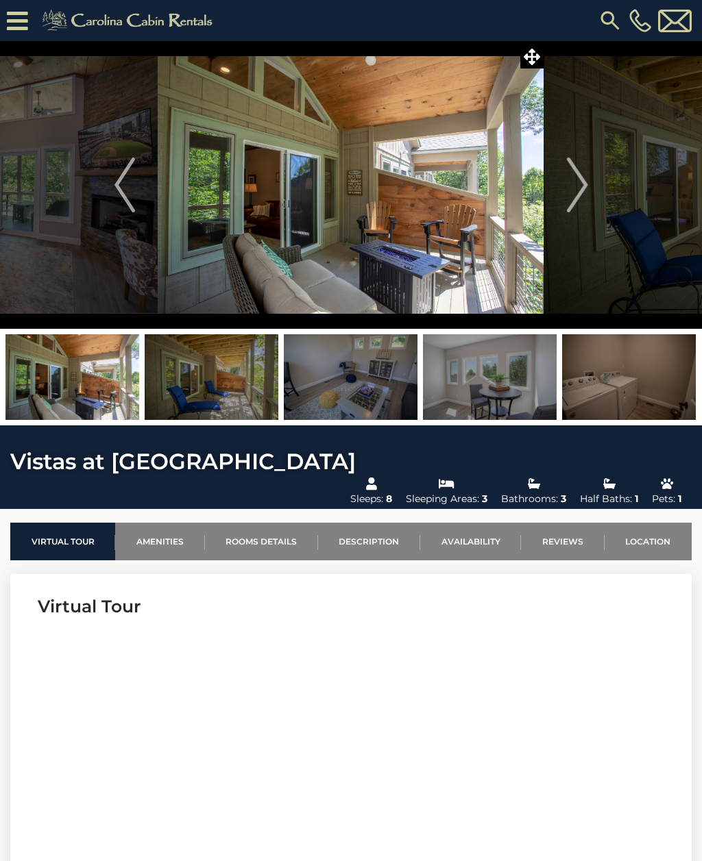
click at [584, 190] on img "Next" at bounding box center [577, 185] width 21 height 55
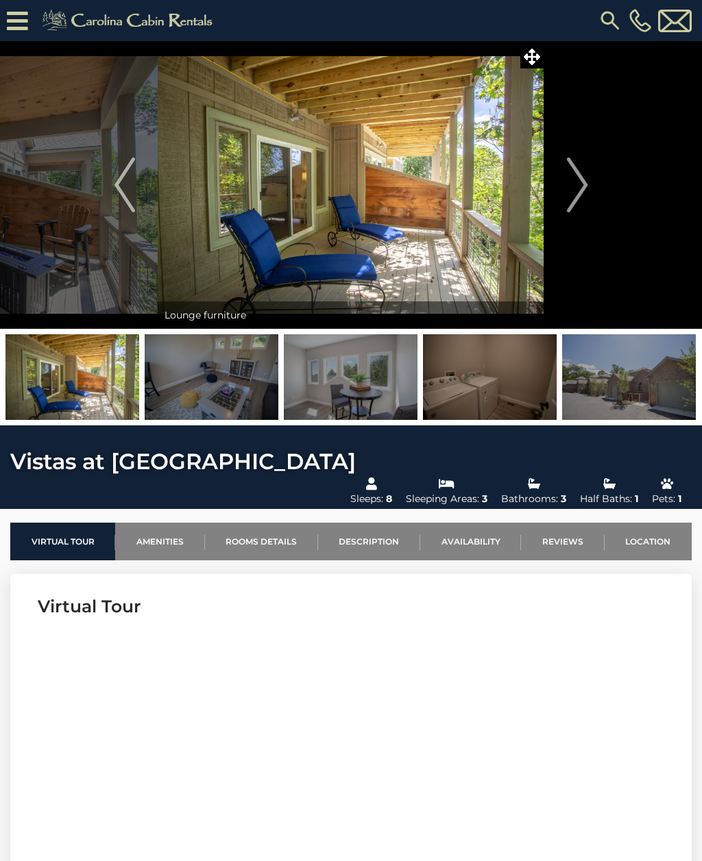
click at [569, 186] on img "Next" at bounding box center [577, 185] width 21 height 55
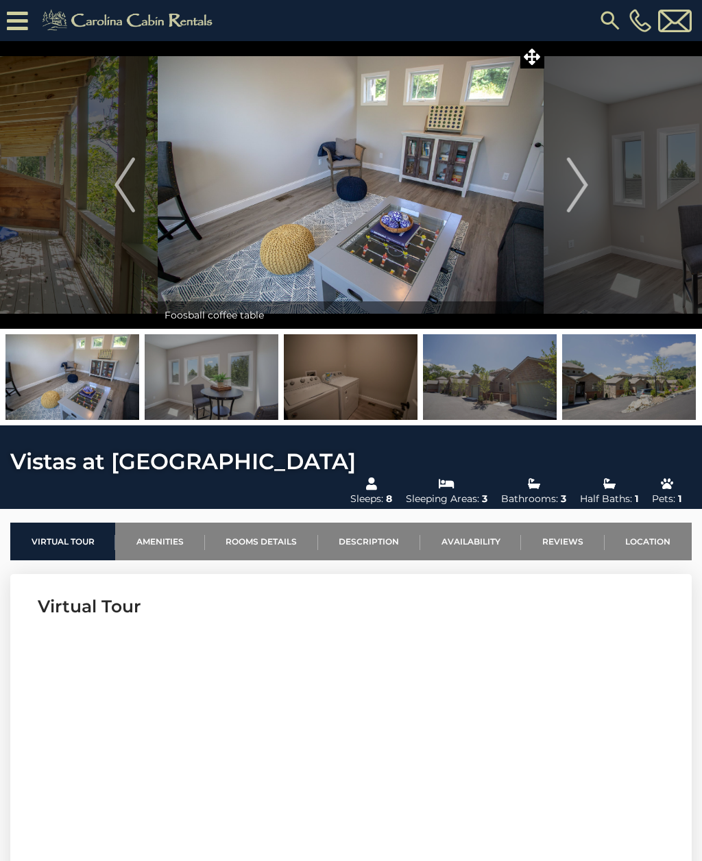
click at [582, 171] on img "Next" at bounding box center [577, 185] width 21 height 55
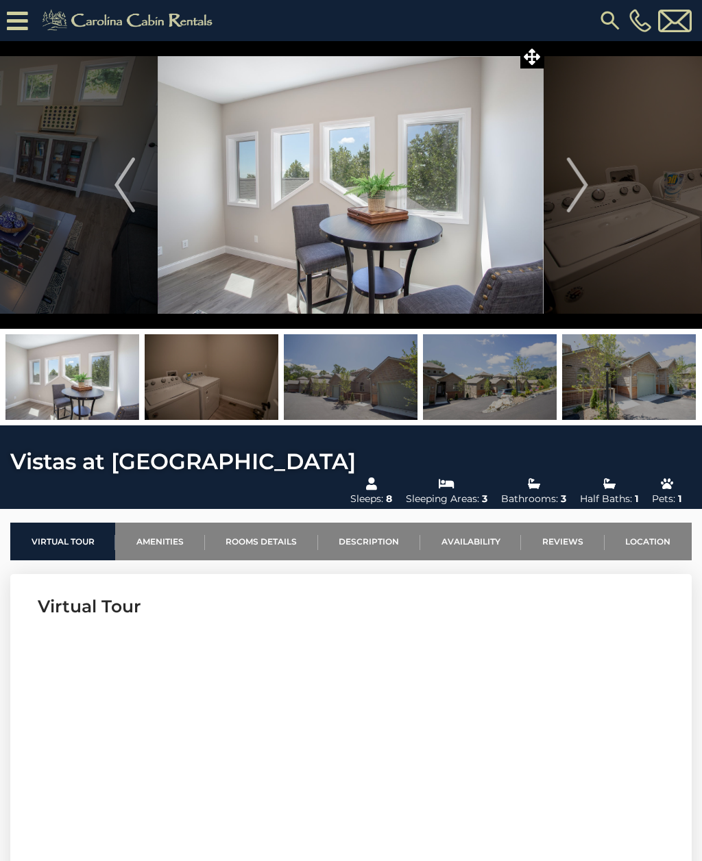
click at [136, 185] on button "Previous" at bounding box center [125, 185] width 66 height 288
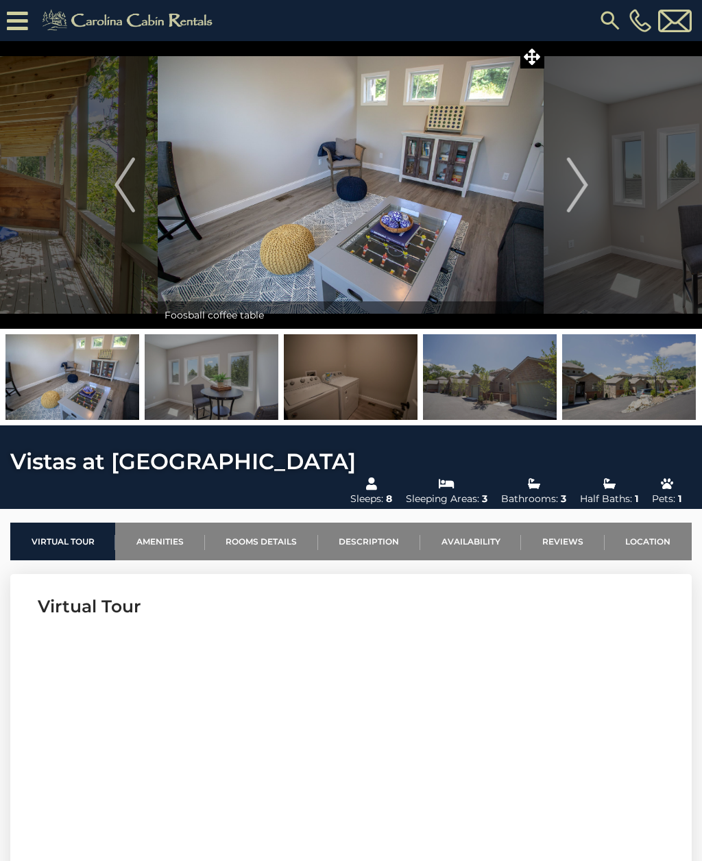
click at [582, 189] on img "Next" at bounding box center [577, 185] width 21 height 55
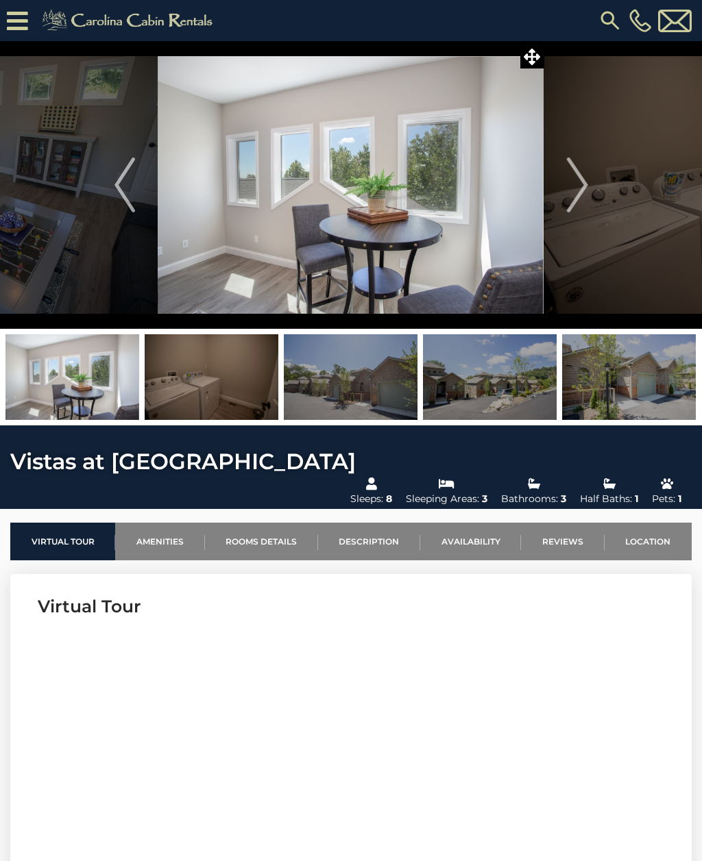
click at [132, 187] on img "Previous" at bounding box center [124, 185] width 21 height 55
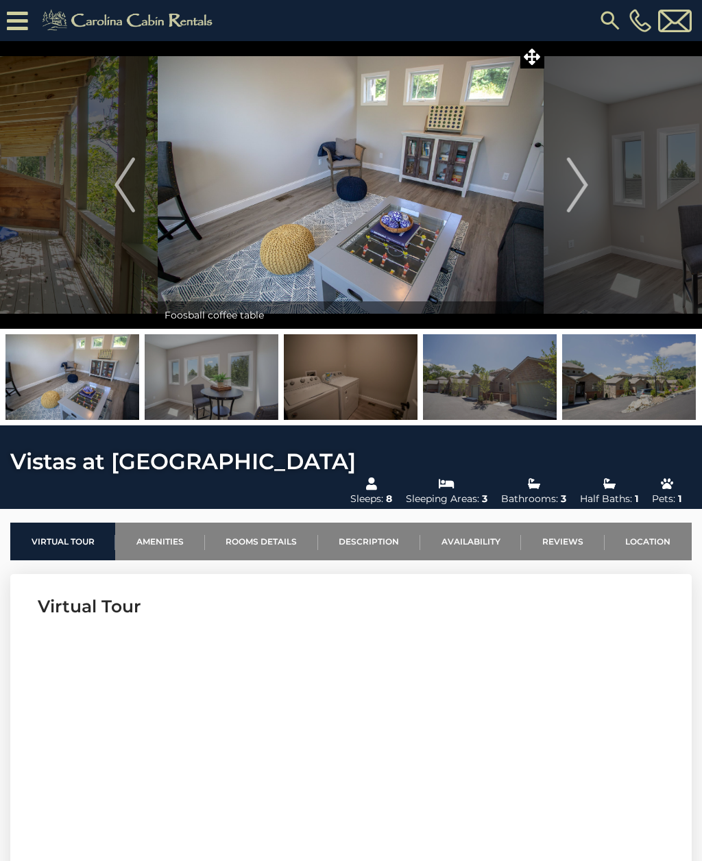
click at [116, 188] on img "Previous" at bounding box center [124, 185] width 21 height 55
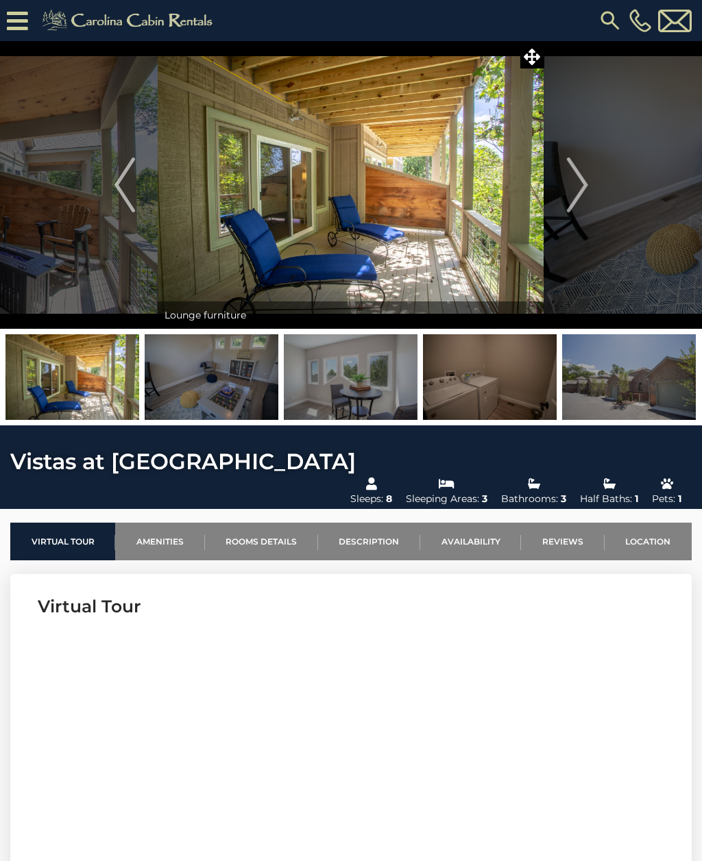
click at [643, 393] on img at bounding box center [629, 377] width 134 height 86
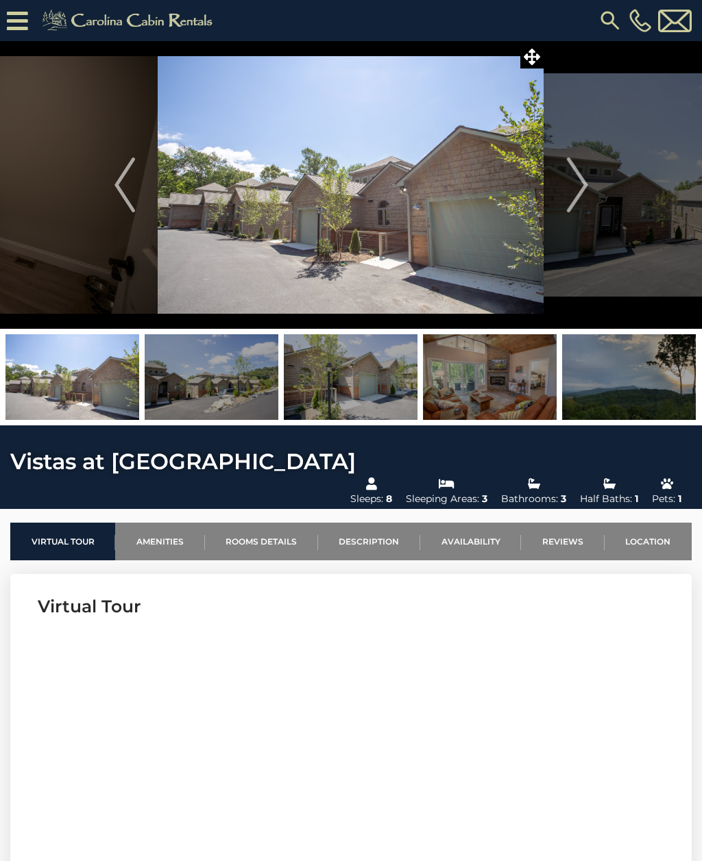
click at [232, 395] on img at bounding box center [212, 377] width 134 height 86
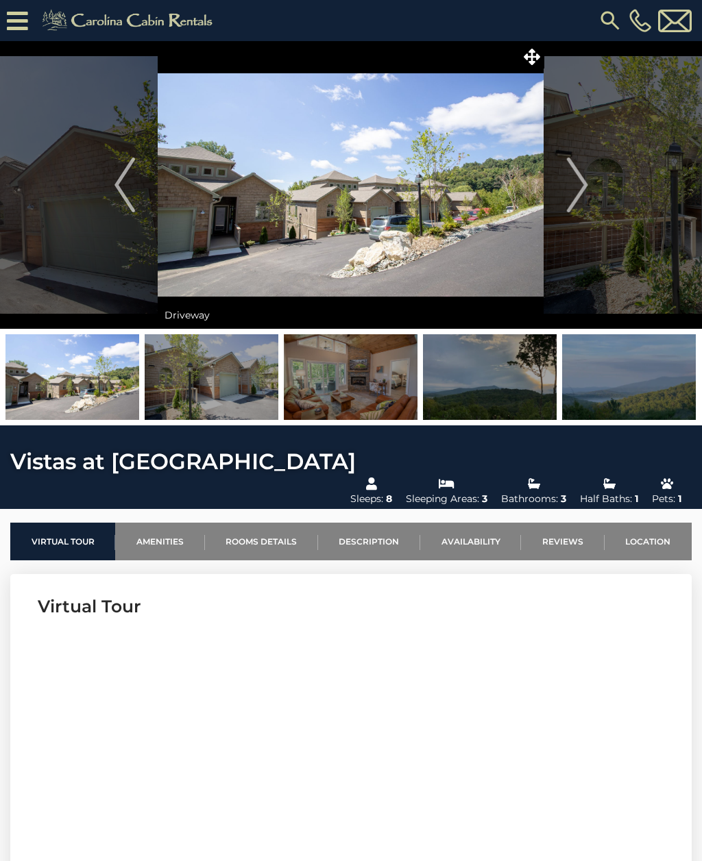
click at [351, 392] on img at bounding box center [351, 377] width 134 height 86
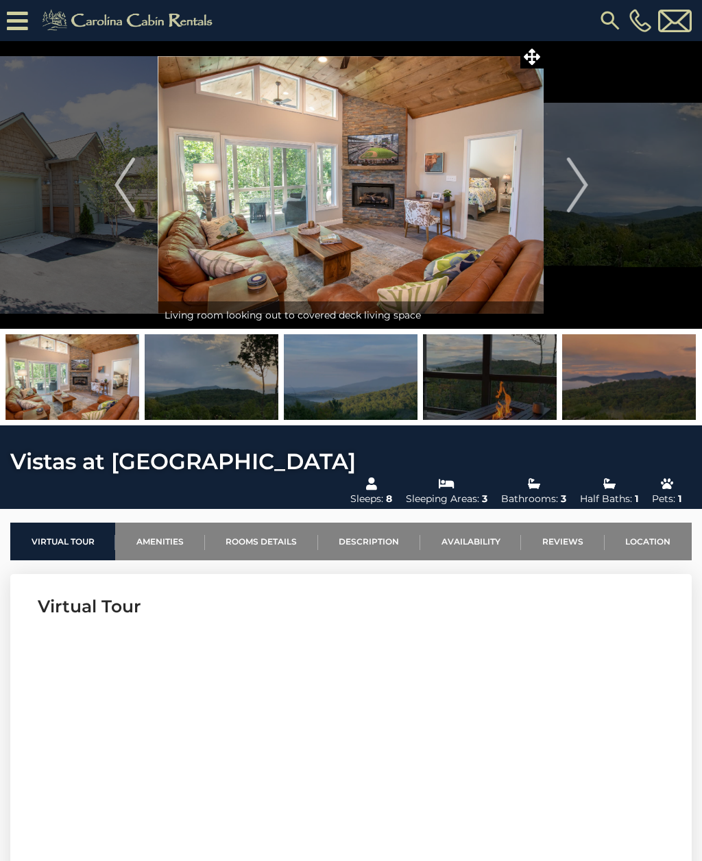
click at [373, 408] on img at bounding box center [351, 377] width 134 height 86
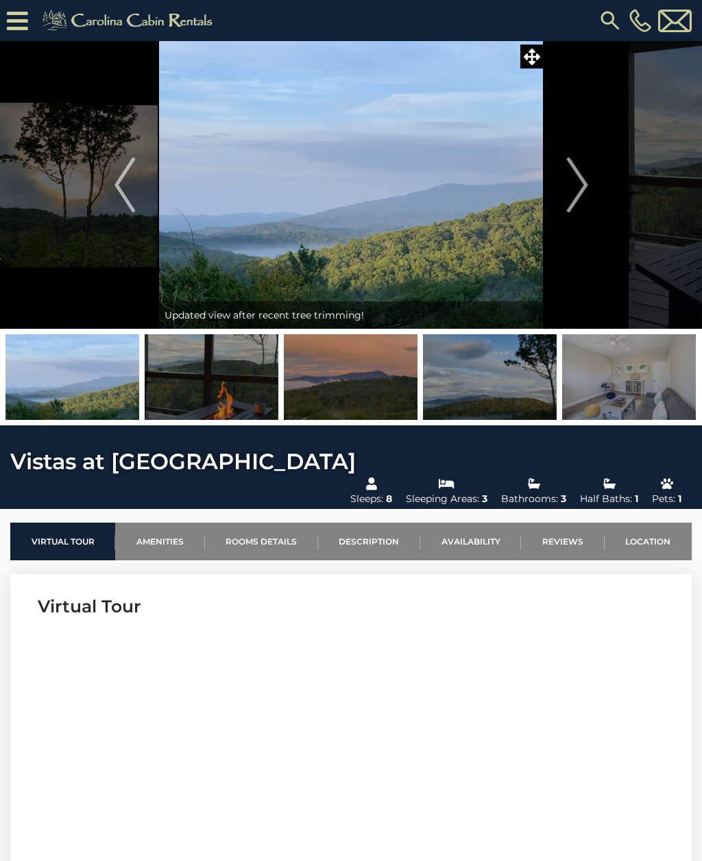
click at [656, 393] on img at bounding box center [629, 377] width 134 height 86
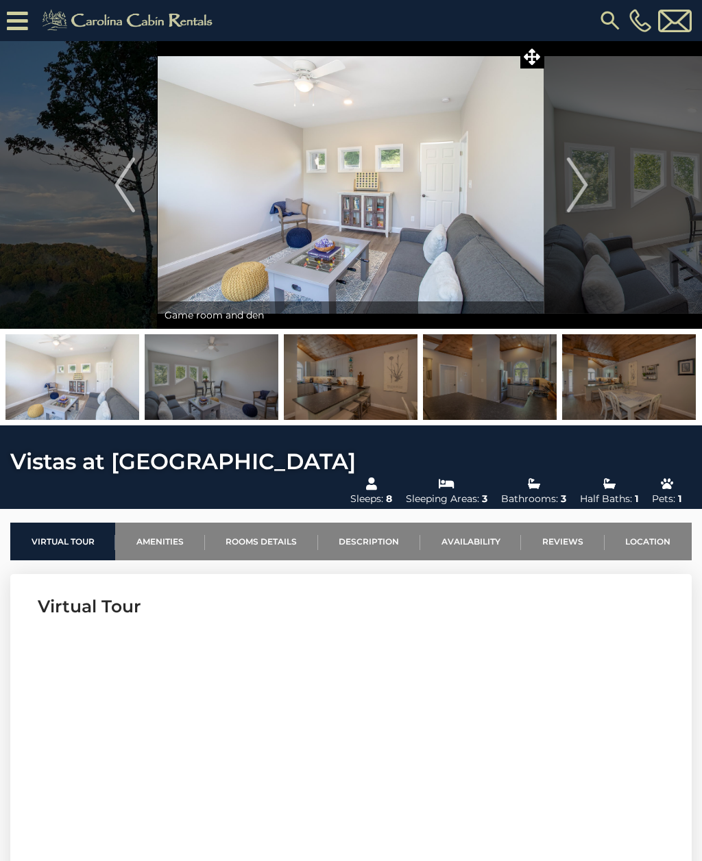
click at [519, 395] on img at bounding box center [490, 377] width 134 height 86
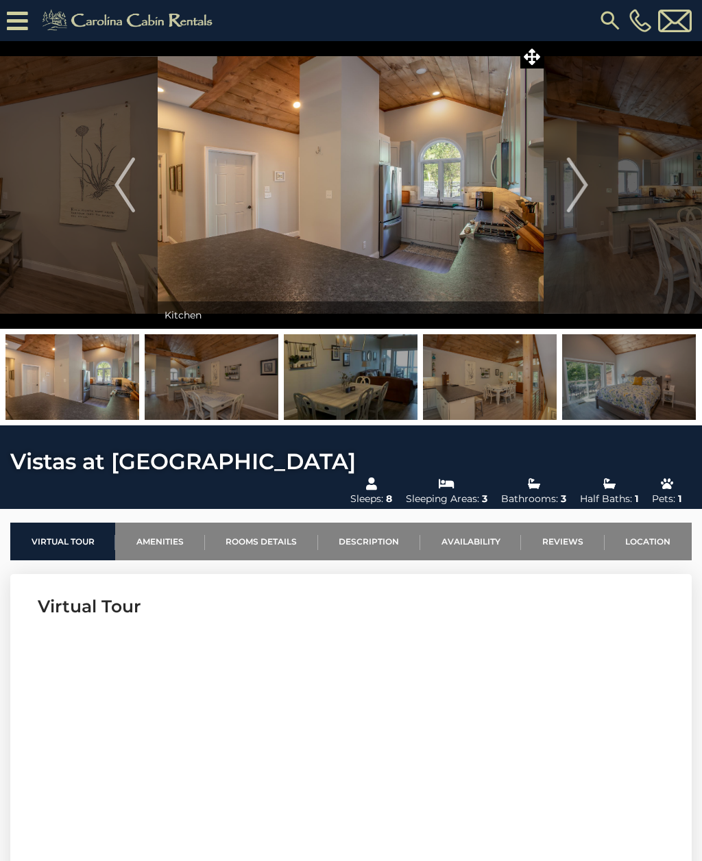
click at [511, 384] on img at bounding box center [490, 377] width 134 height 86
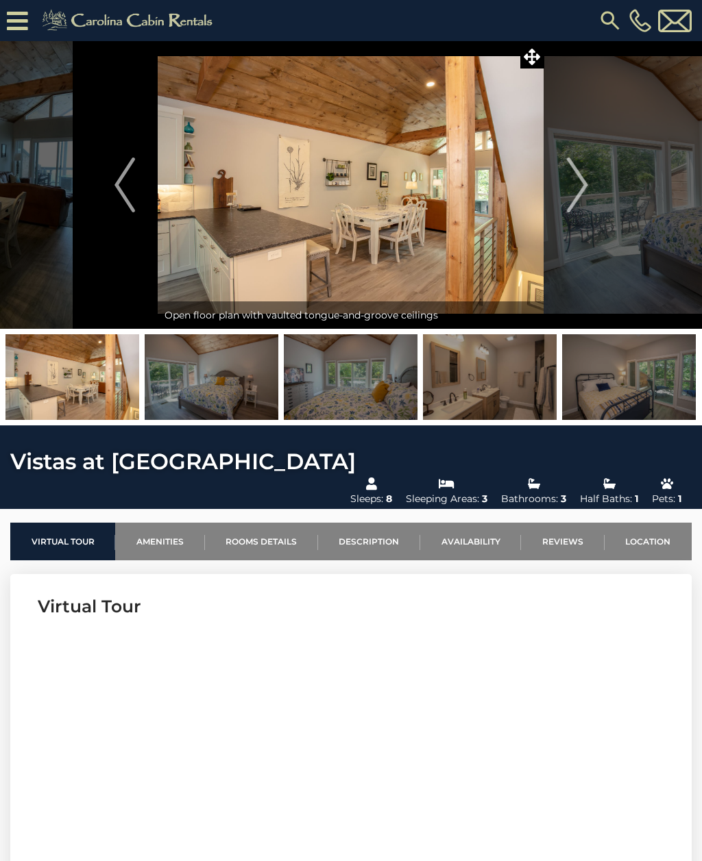
click at [640, 395] on img at bounding box center [629, 377] width 134 height 86
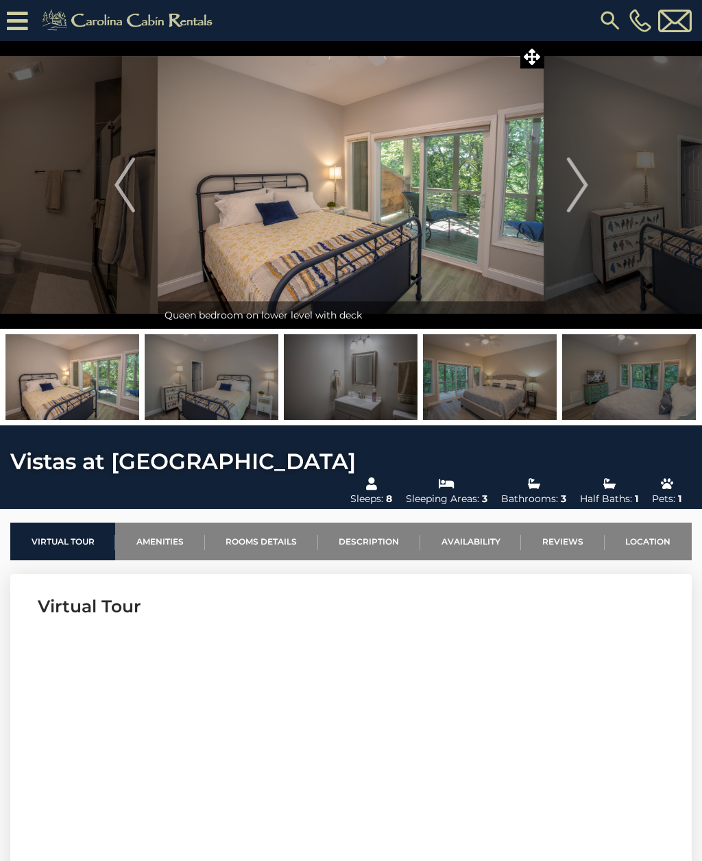
click at [517, 392] on img at bounding box center [490, 377] width 134 height 86
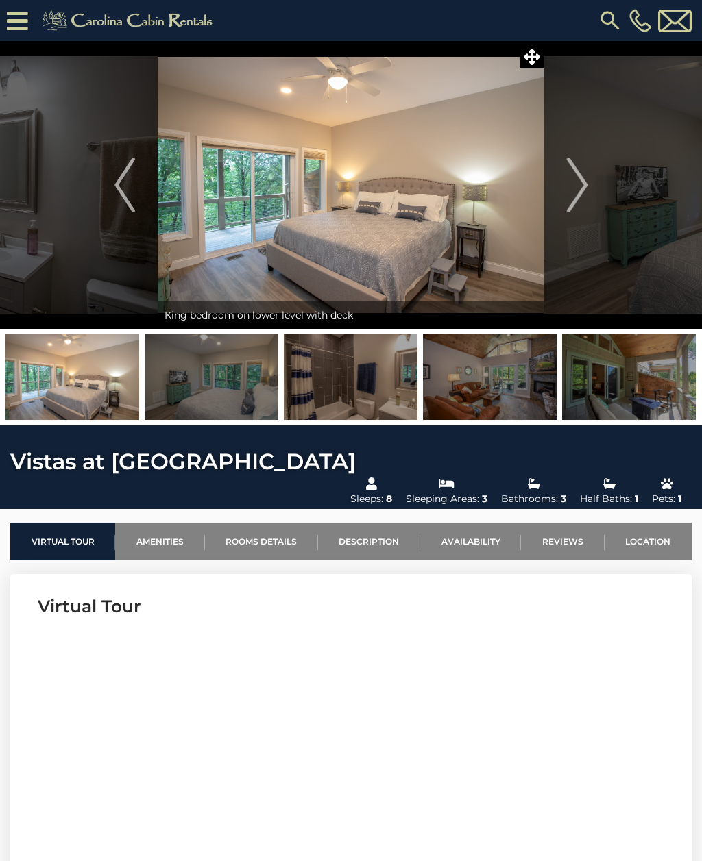
click at [575, 178] on img "Next" at bounding box center [577, 185] width 21 height 55
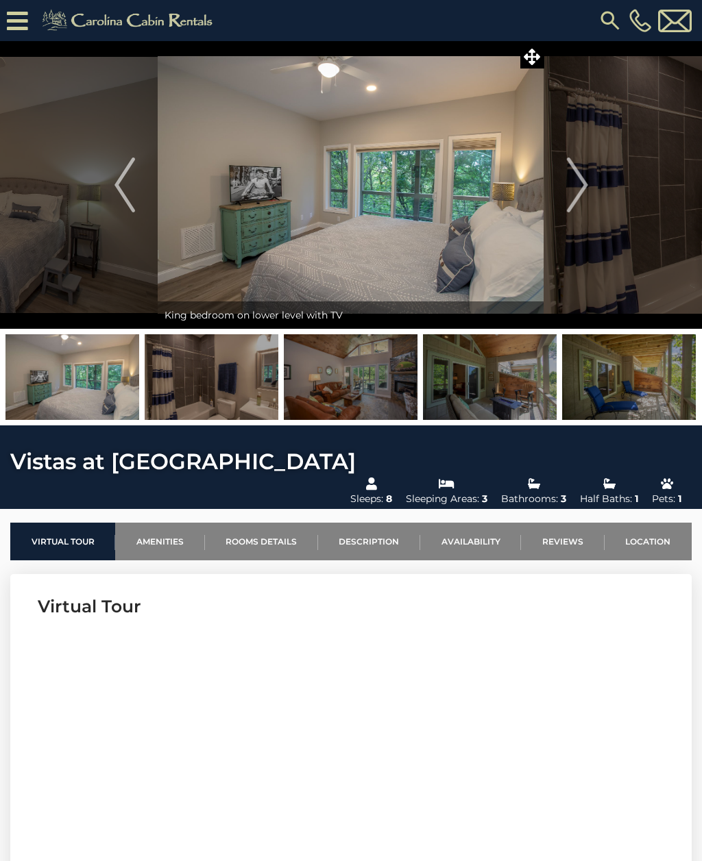
click at [558, 188] on button "Next" at bounding box center [577, 185] width 66 height 288
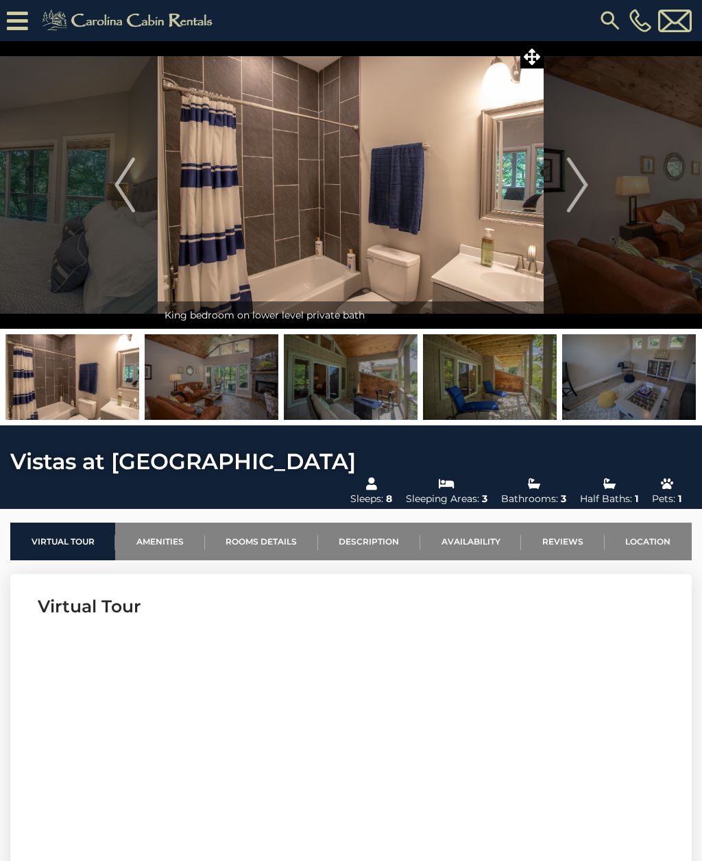
click at [576, 177] on img "Next" at bounding box center [577, 185] width 21 height 55
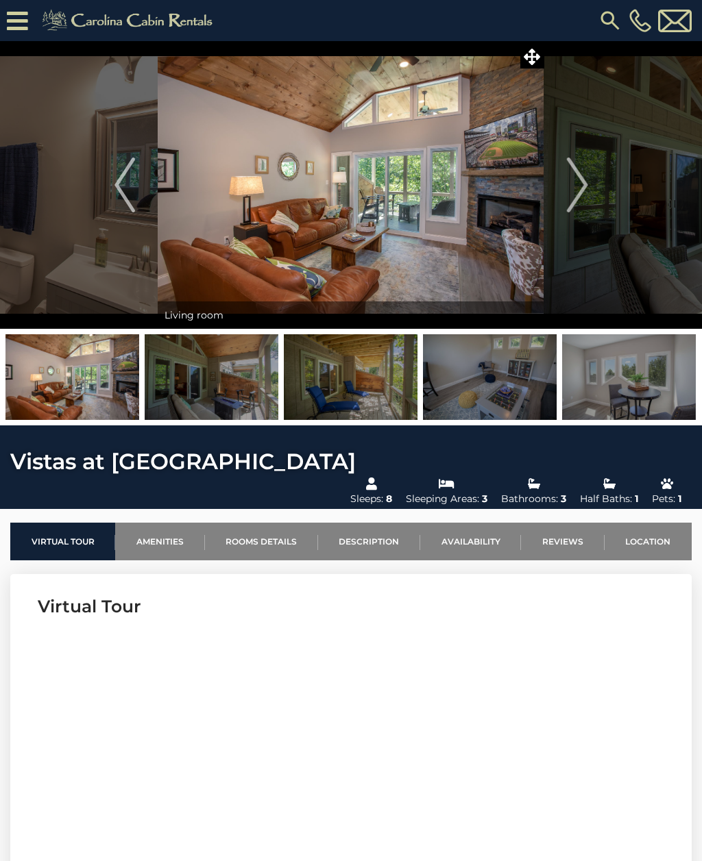
click at [580, 175] on img "Next" at bounding box center [577, 185] width 21 height 55
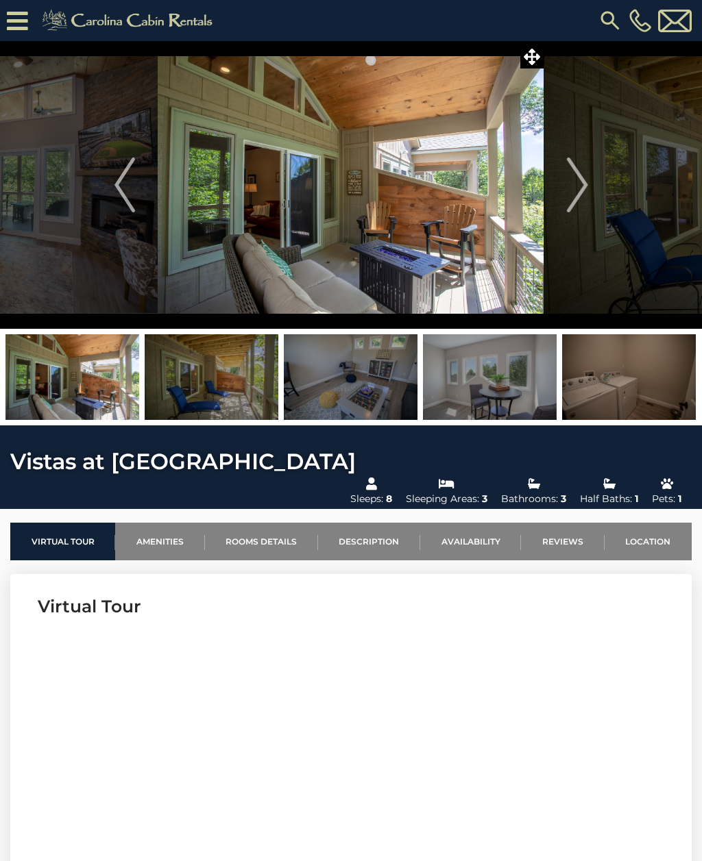
click at [580, 177] on img "Next" at bounding box center [577, 185] width 21 height 55
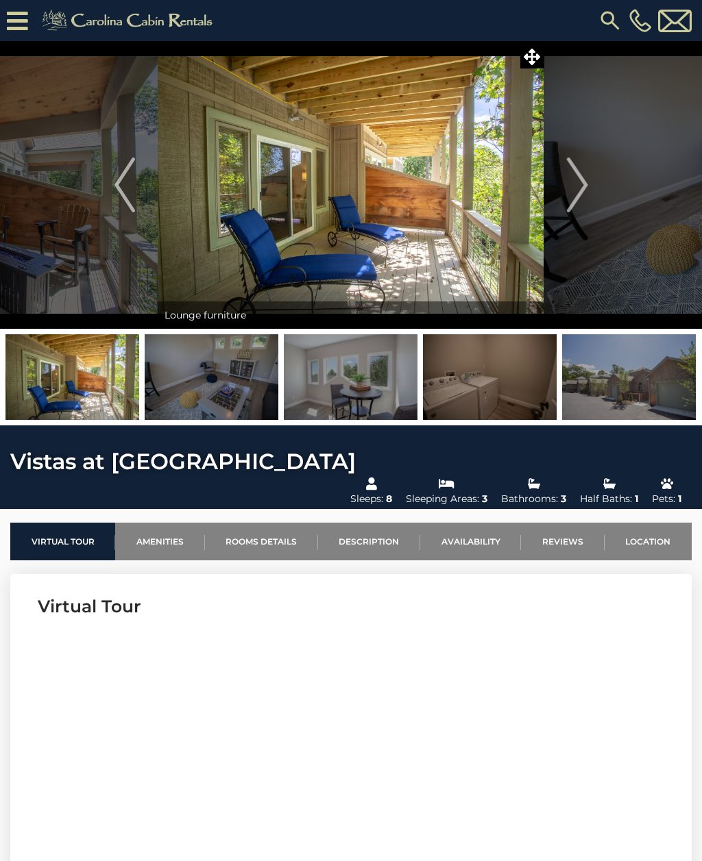
click at [582, 177] on img "Next" at bounding box center [577, 185] width 21 height 55
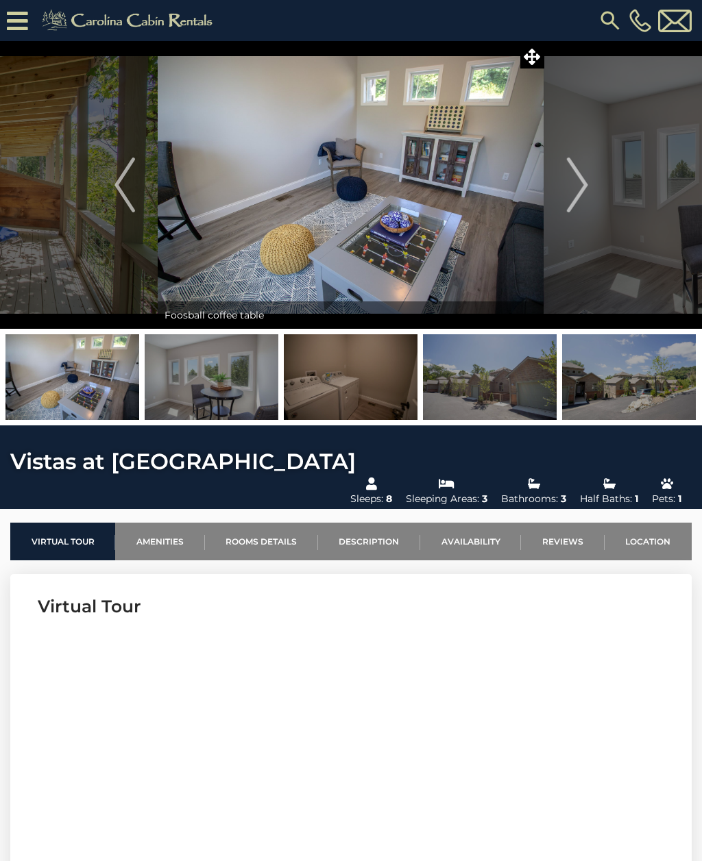
click at [572, 179] on img "Next" at bounding box center [577, 185] width 21 height 55
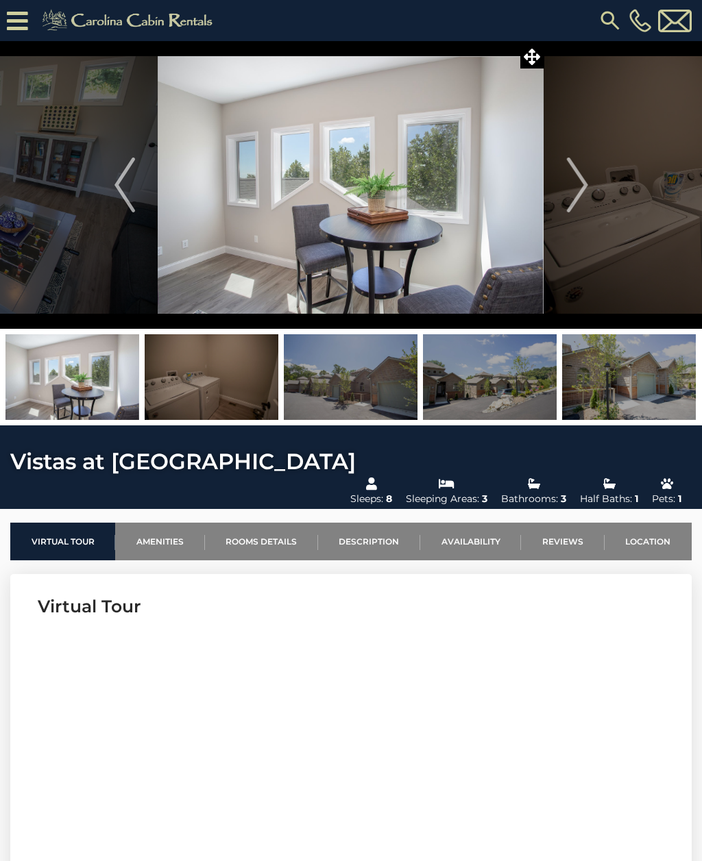
click at [570, 177] on img "Next" at bounding box center [577, 185] width 21 height 55
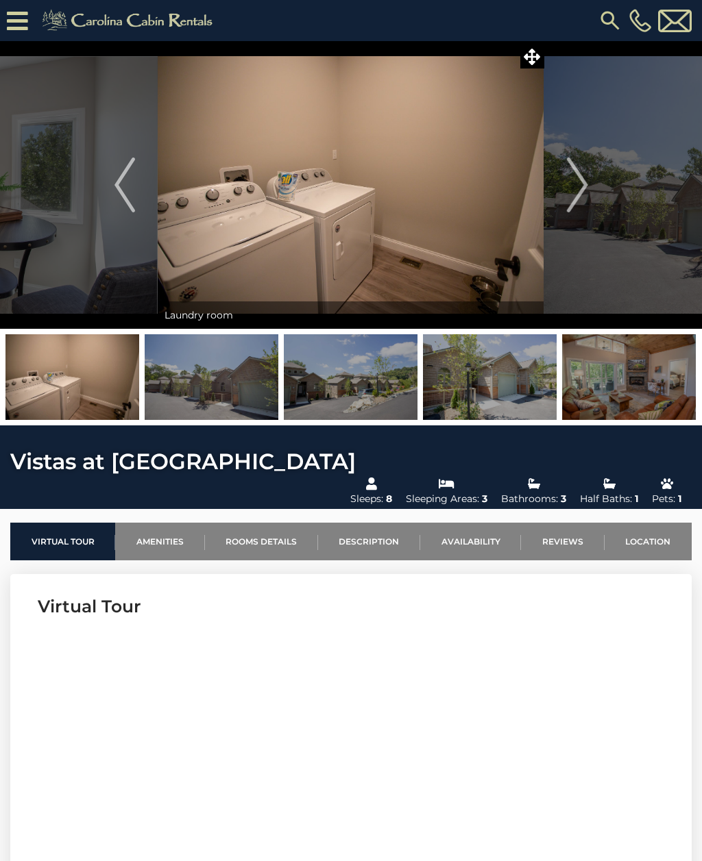
click at [572, 195] on img "Next" at bounding box center [577, 185] width 21 height 55
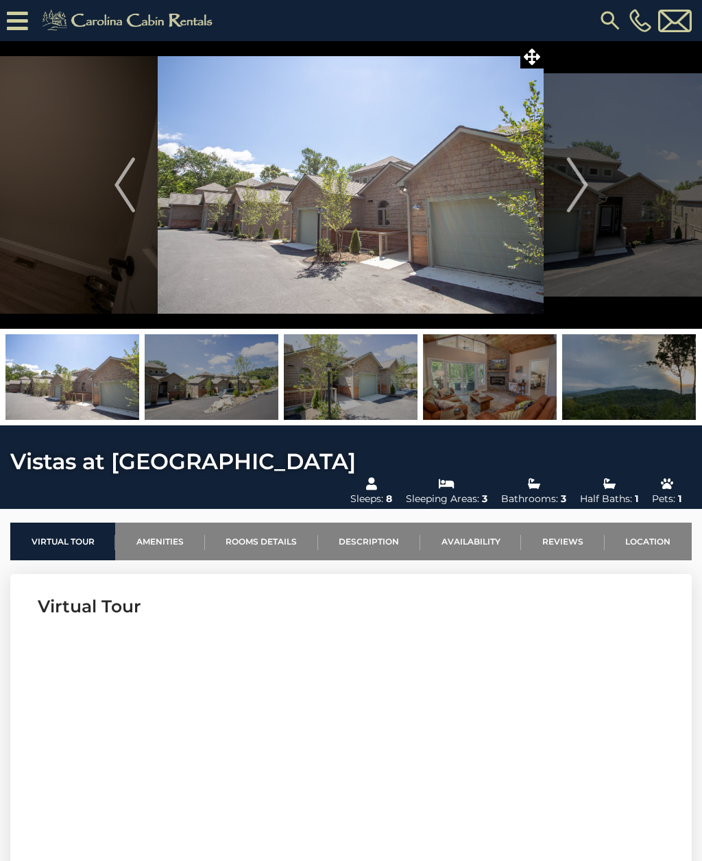
click at [572, 193] on img "Next" at bounding box center [577, 185] width 21 height 55
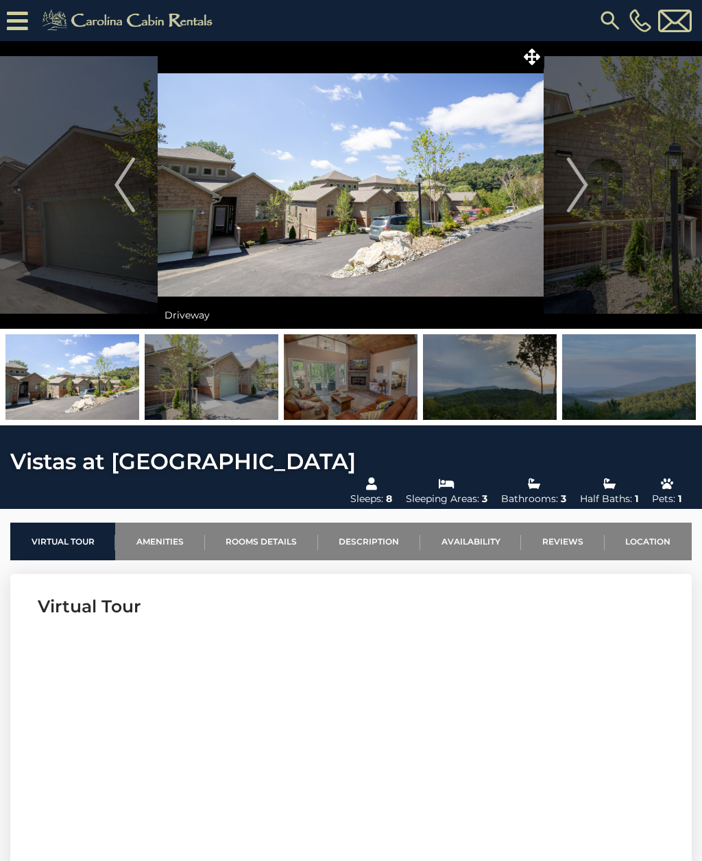
click at [572, 184] on img "Next" at bounding box center [577, 185] width 21 height 55
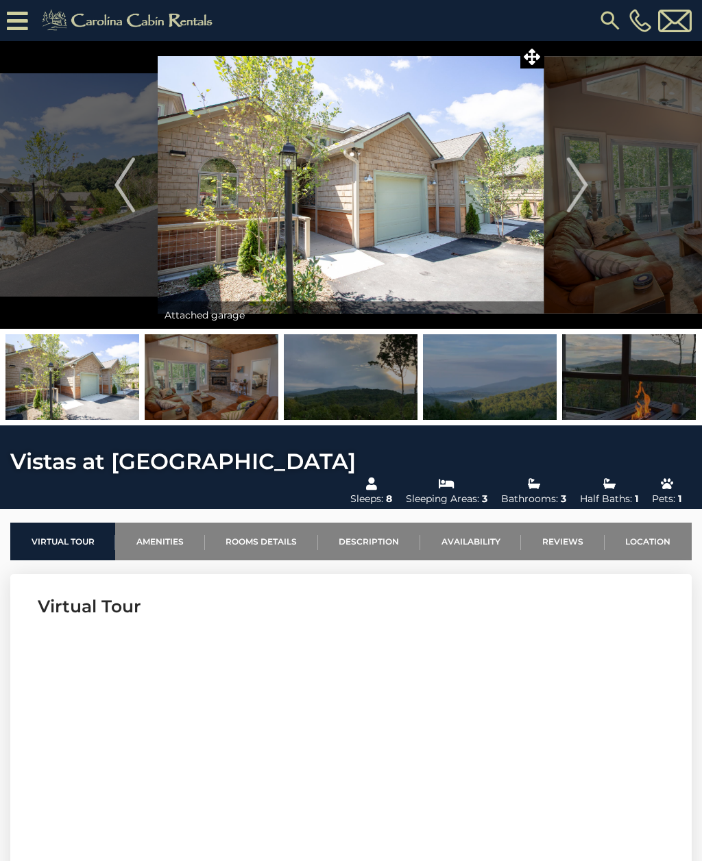
click at [580, 184] on img "Next" at bounding box center [577, 185] width 21 height 55
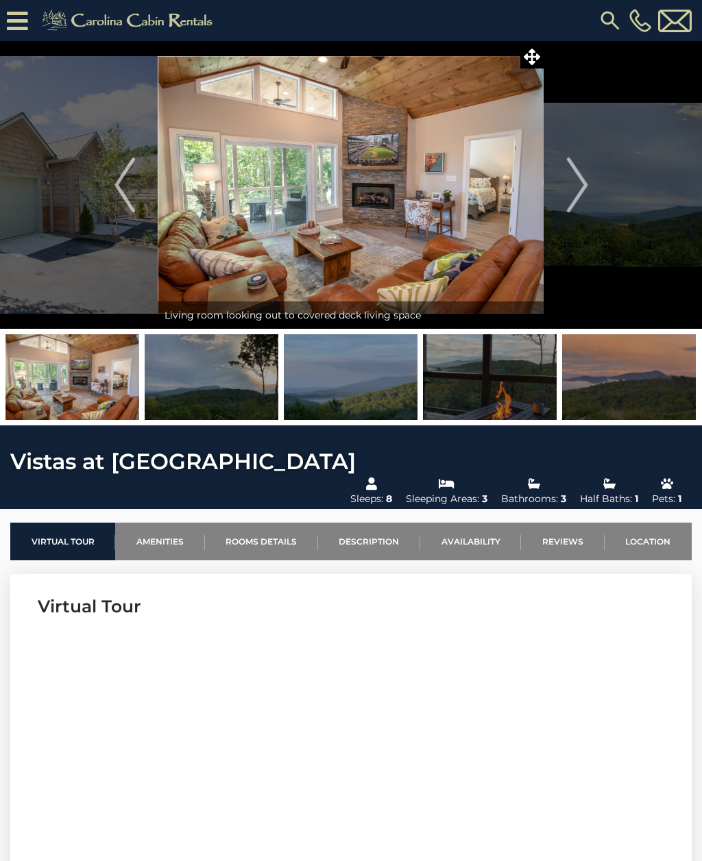
click at [571, 184] on img "Next" at bounding box center [577, 185] width 21 height 55
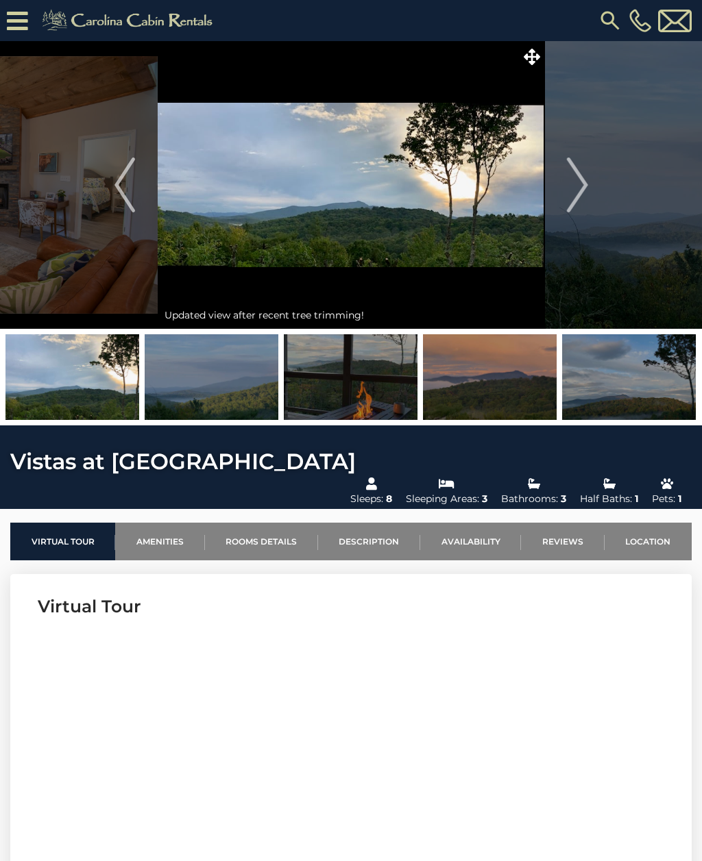
click at [120, 198] on img "Previous" at bounding box center [124, 185] width 21 height 55
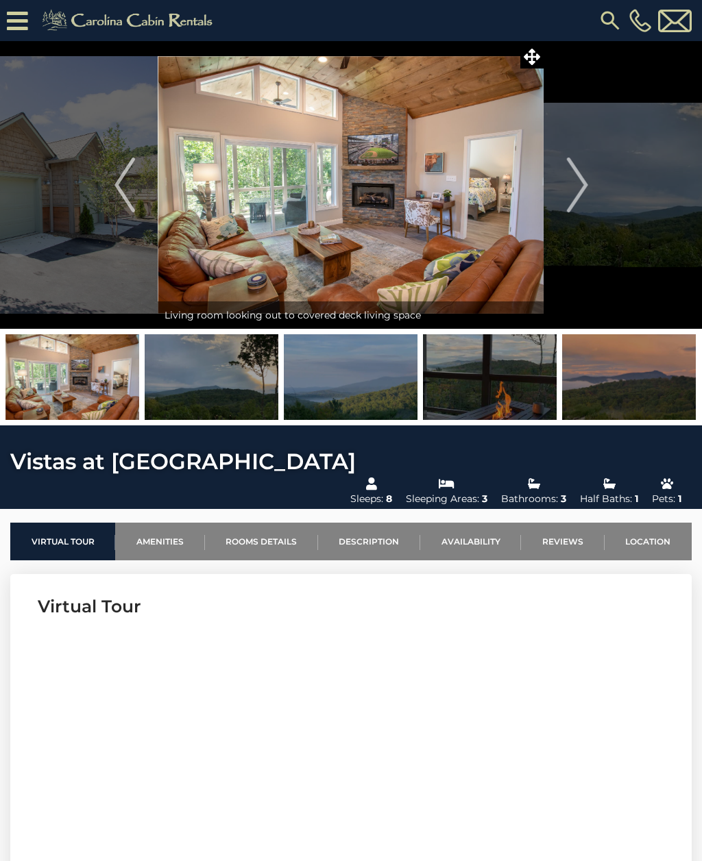
click at [458, 214] on img at bounding box center [351, 185] width 386 height 288
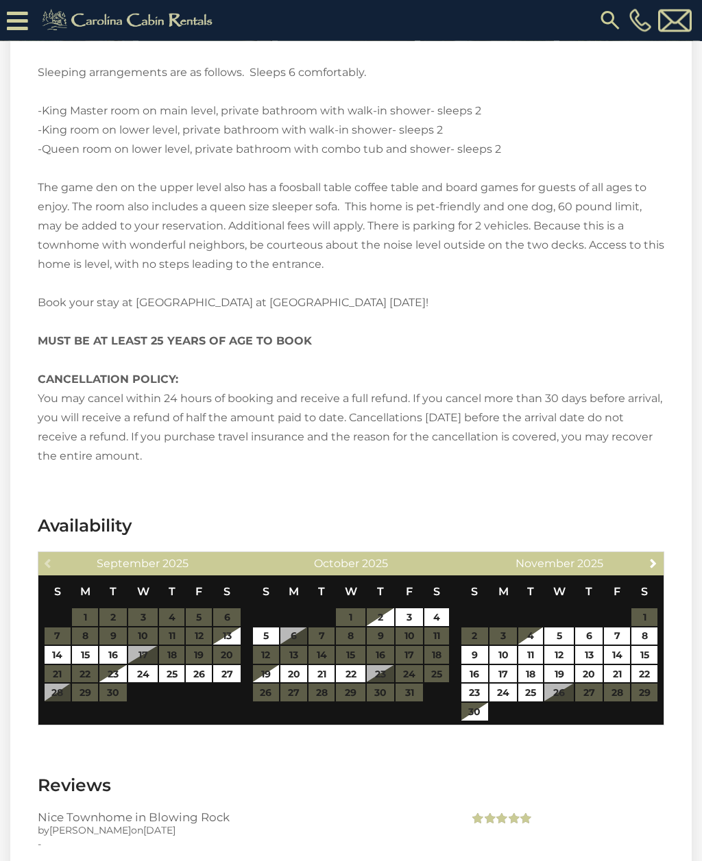
scroll to position [2172, 0]
click at [410, 609] on link "3" at bounding box center [408, 618] width 27 height 18
type input "**********"
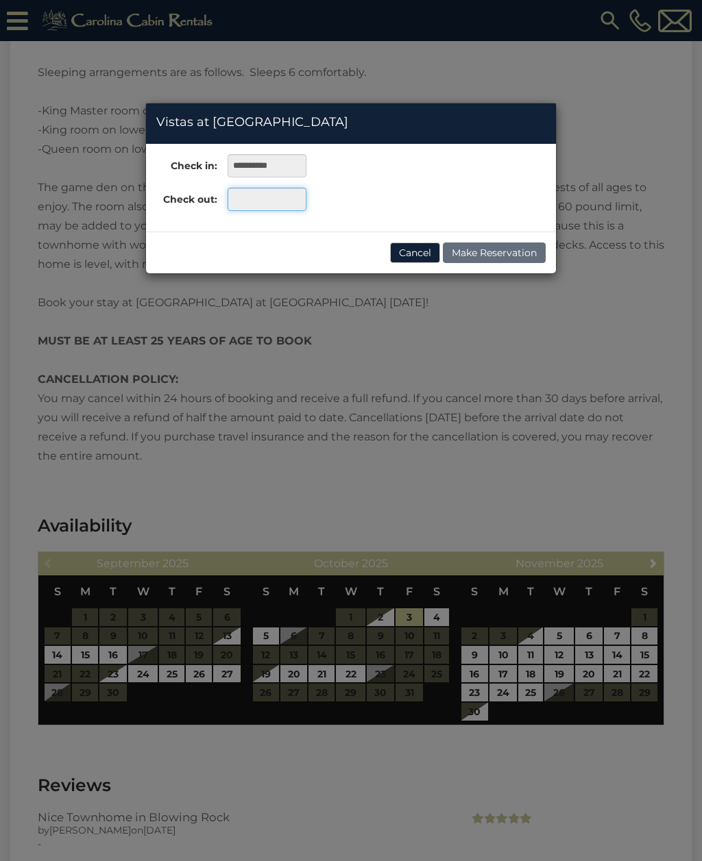
click at [289, 203] on input "text" at bounding box center [267, 199] width 79 height 23
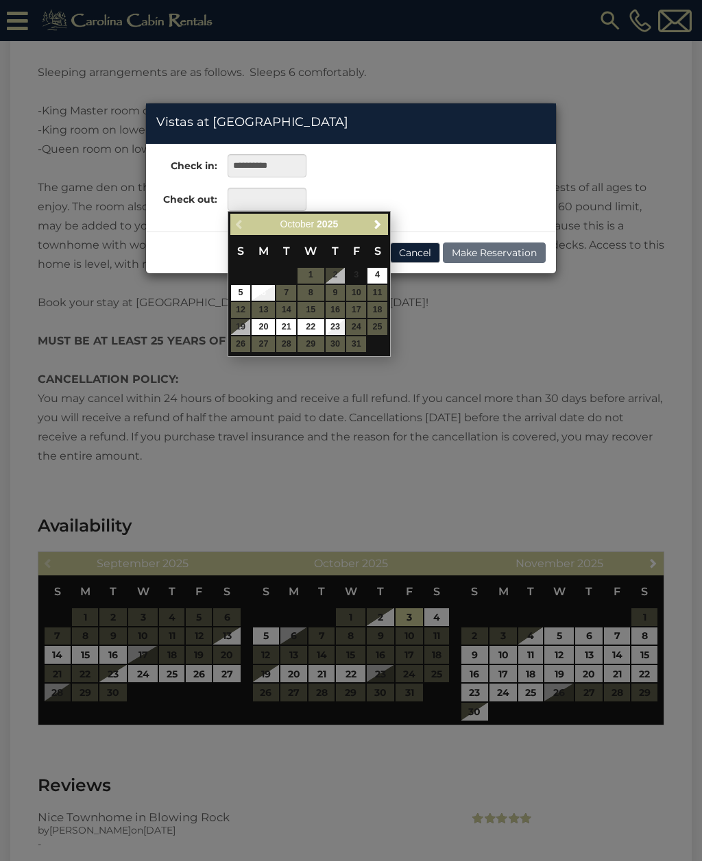
click at [271, 291] on link "6" at bounding box center [262, 293] width 23 height 16
type input "**********"
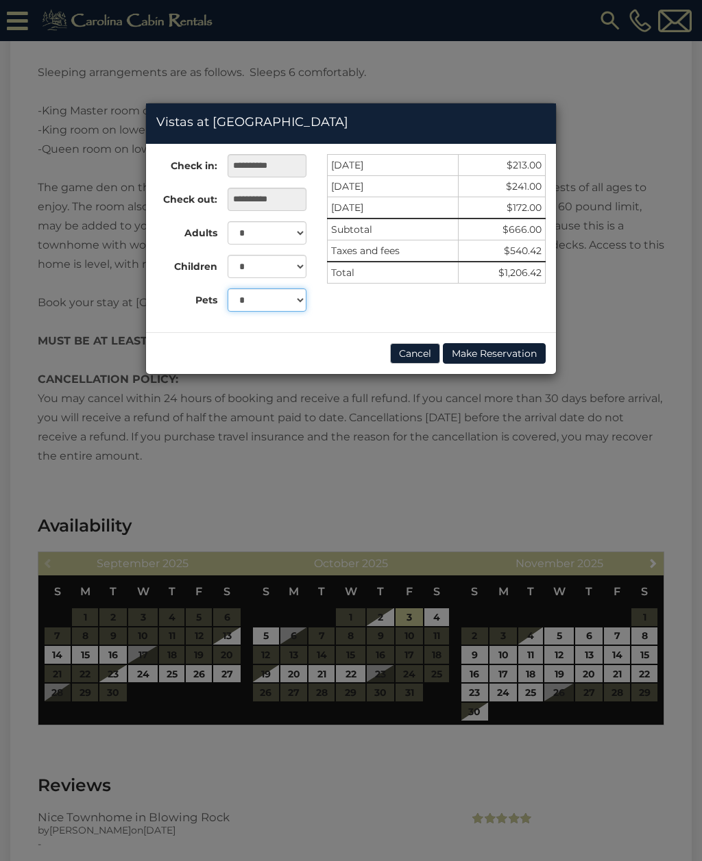
click at [290, 302] on select "* *" at bounding box center [267, 299] width 79 height 23
select select "*"
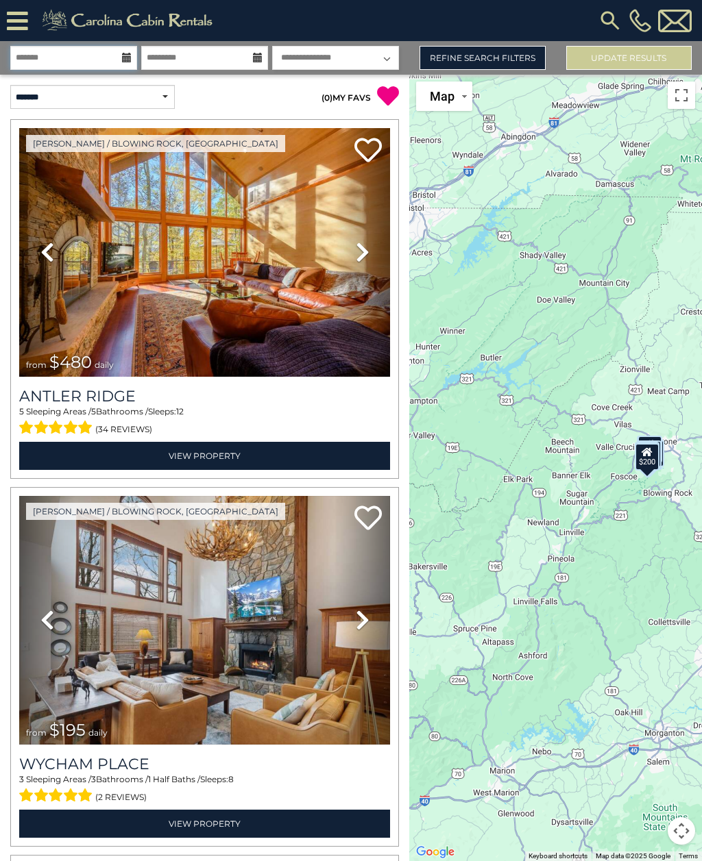
click at [121, 63] on input "text" at bounding box center [73, 58] width 127 height 24
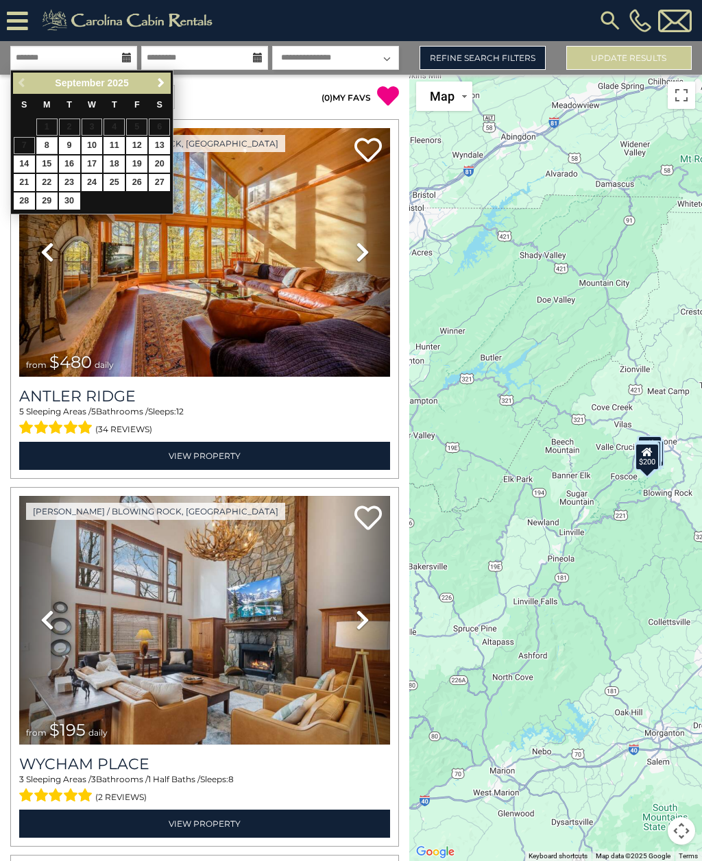
click at [164, 81] on span "Next" at bounding box center [161, 82] width 11 height 11
click at [149, 119] on link "4" at bounding box center [159, 127] width 21 height 17
type input "*******"
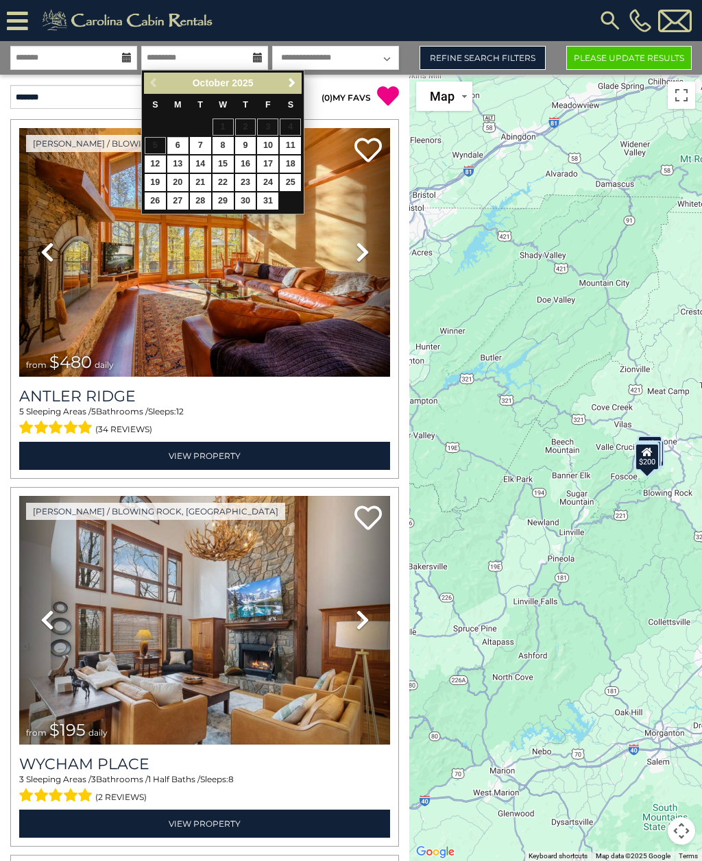
click at [173, 148] on link "6" at bounding box center [177, 145] width 21 height 17
type input "*******"
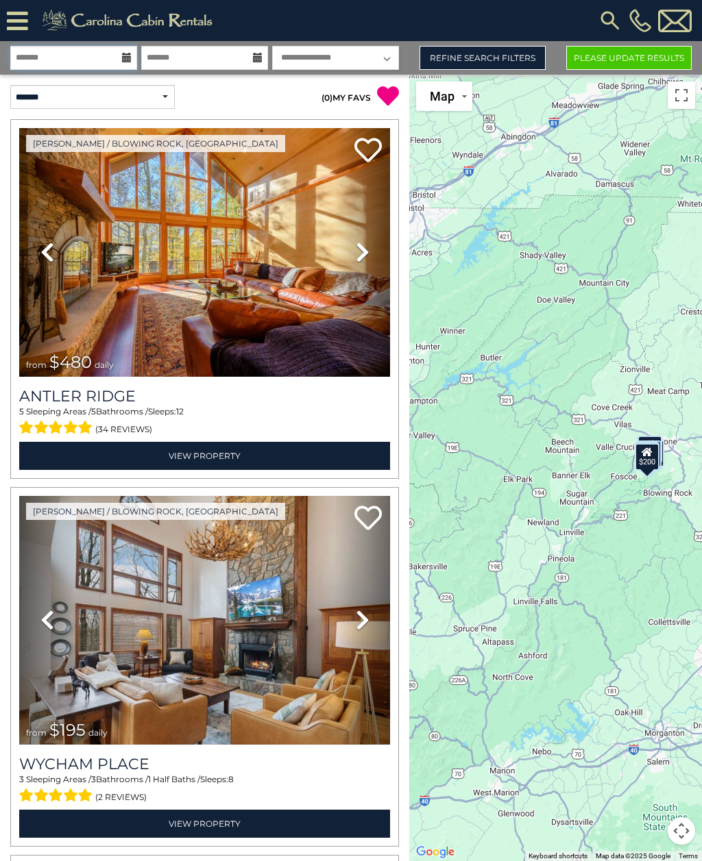
click at [126, 50] on input "*******" at bounding box center [73, 58] width 127 height 24
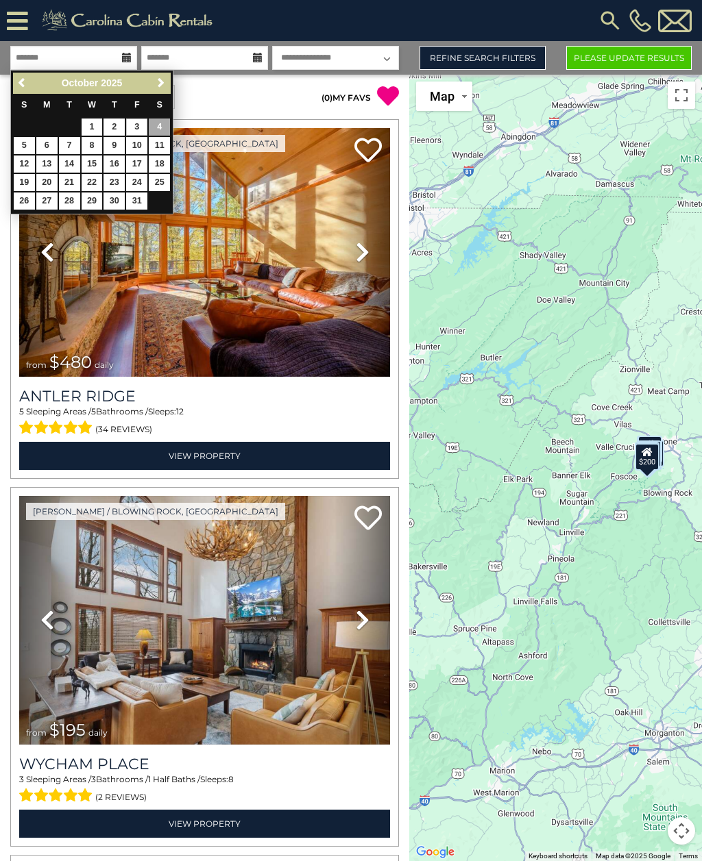
click at [143, 132] on link "3" at bounding box center [136, 127] width 21 height 17
type input "*******"
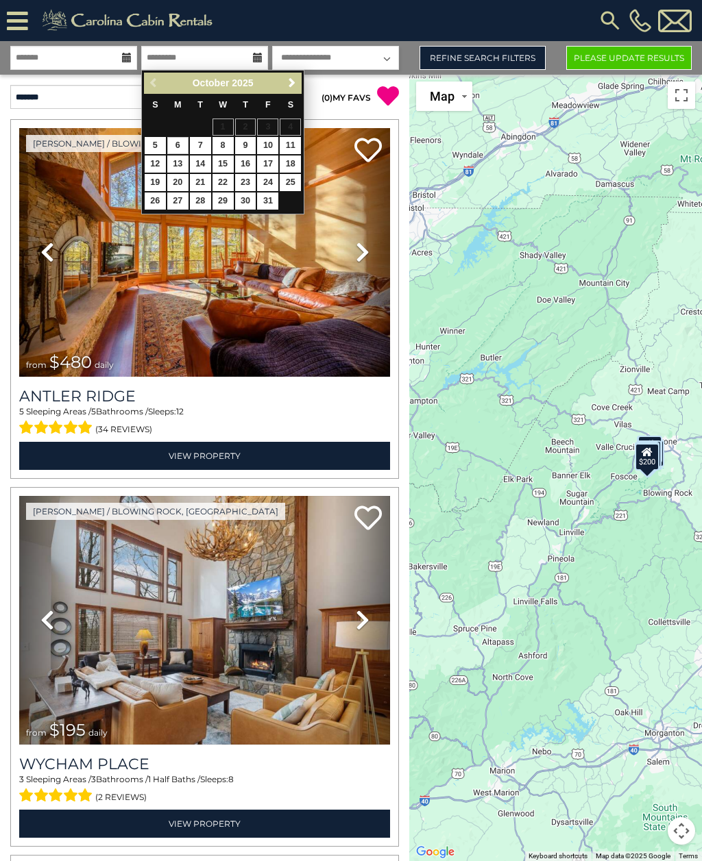
click at [181, 151] on link "6" at bounding box center [177, 145] width 21 height 17
type input "*******"
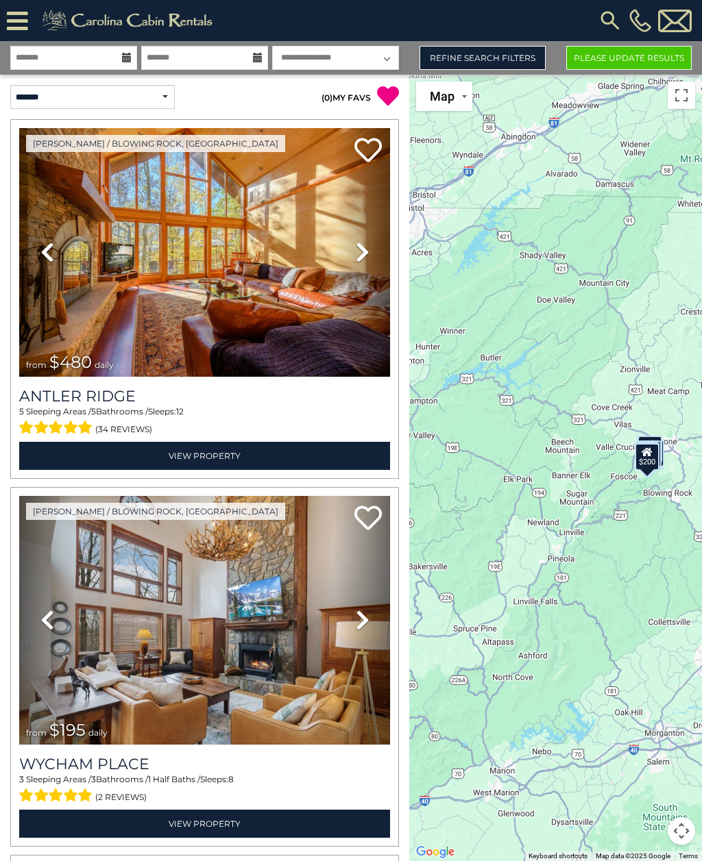
click at [622, 56] on button "Please Update Results" at bounding box center [628, 58] width 125 height 24
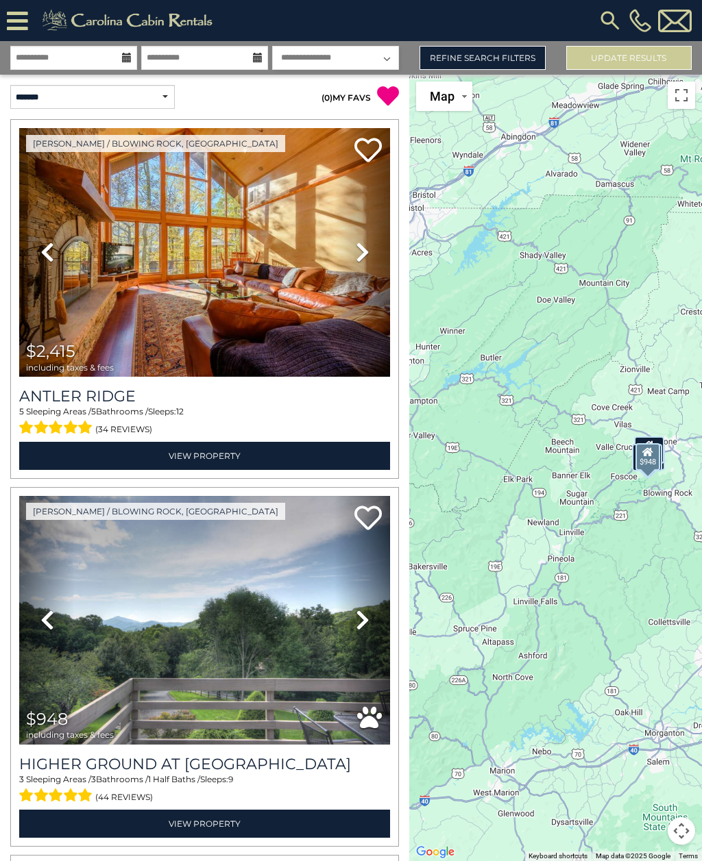
click at [285, 825] on link "View Property" at bounding box center [204, 824] width 371 height 28
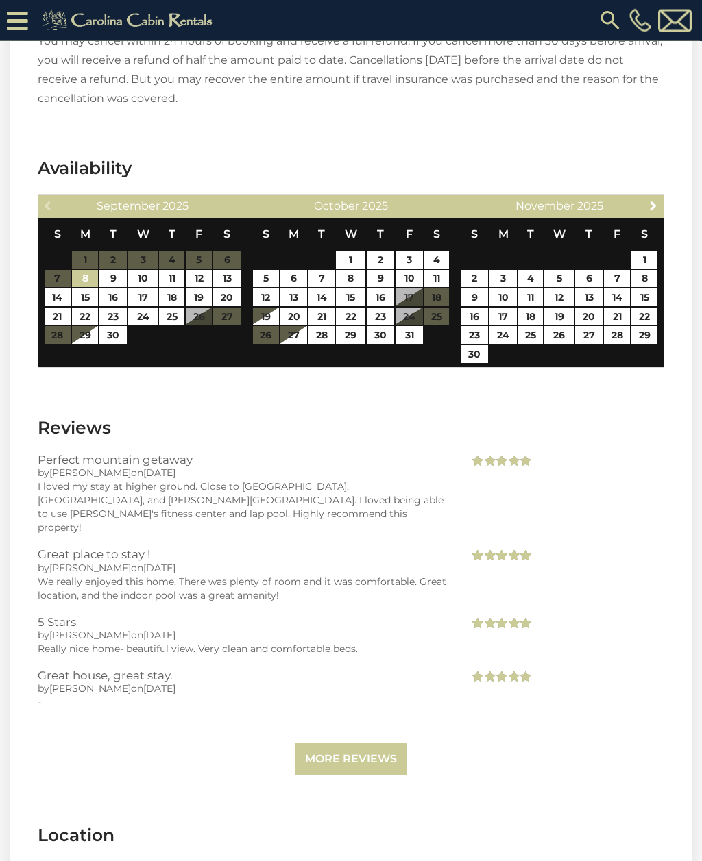
scroll to position [2688, 0]
click at [406, 251] on link "3" at bounding box center [408, 260] width 27 height 18
type input "**********"
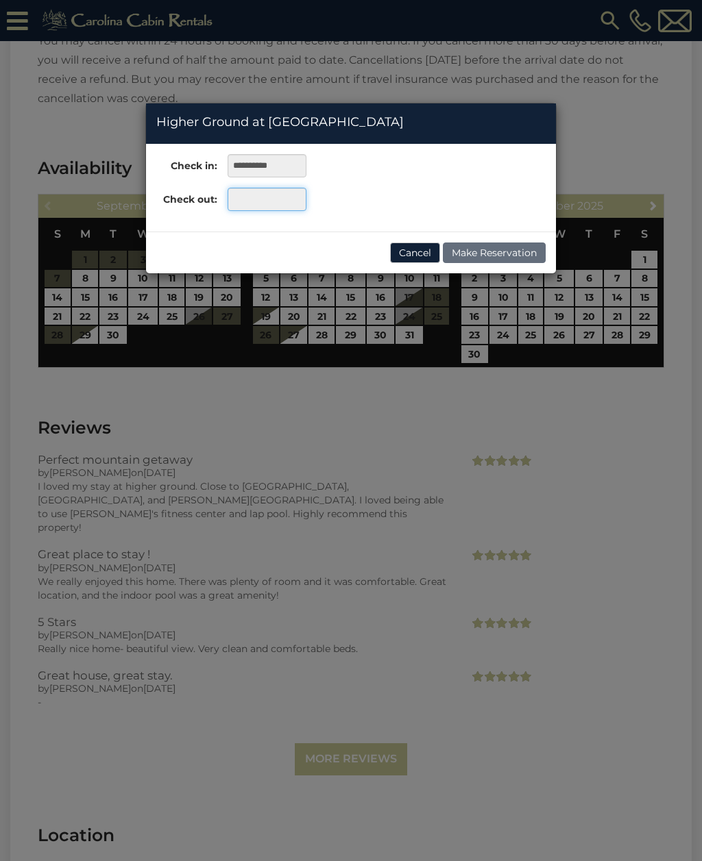
click at [266, 208] on input "text" at bounding box center [267, 199] width 79 height 23
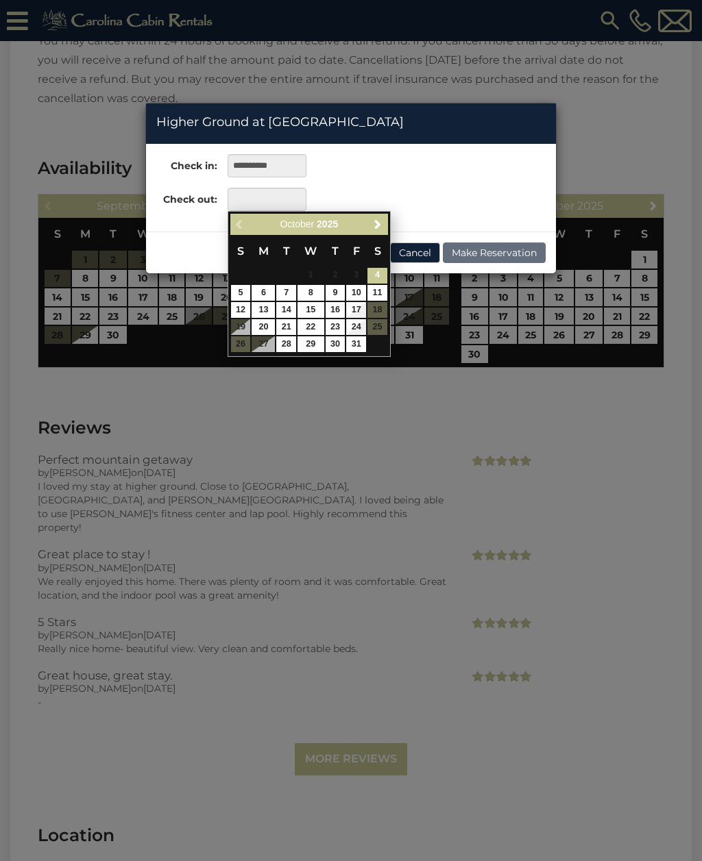
click at [260, 297] on link "6" at bounding box center [262, 293] width 23 height 16
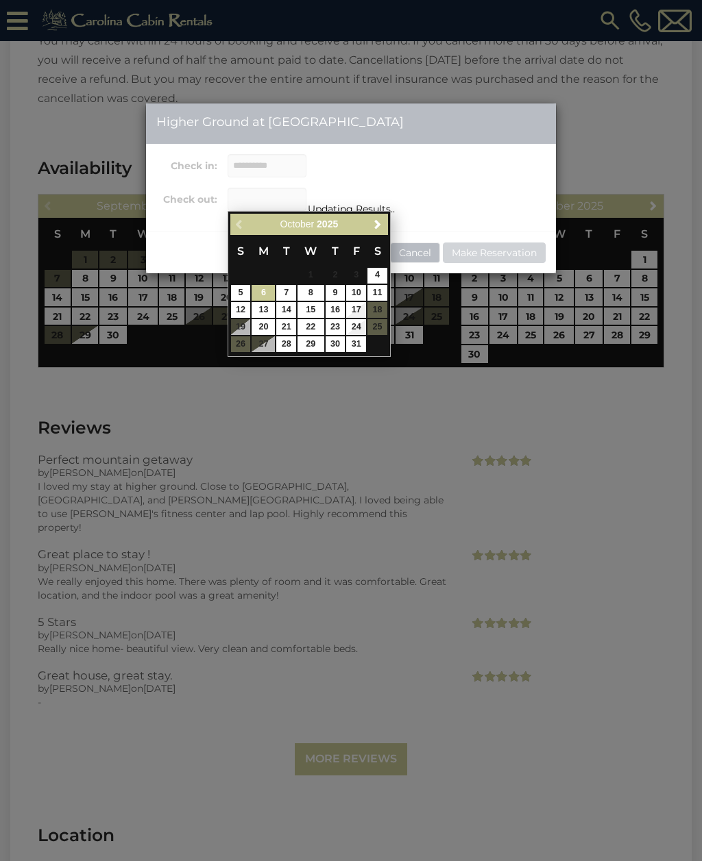
type input "**********"
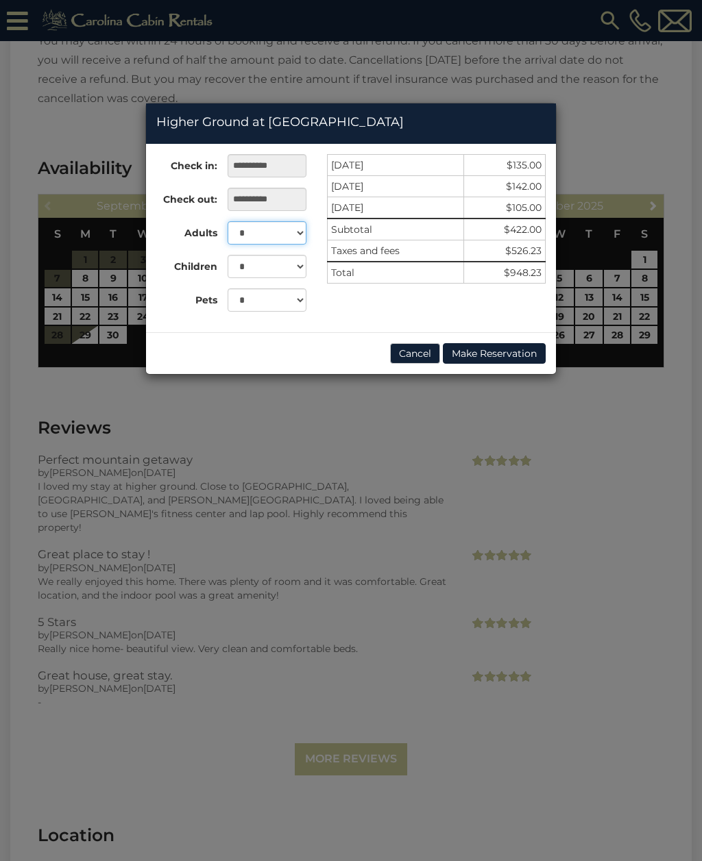
click at [299, 233] on select "* * * * * * * * *" at bounding box center [267, 232] width 79 height 23
select select "*"
click at [292, 297] on select "* * * *" at bounding box center [267, 299] width 79 height 23
select select "*"
click at [523, 356] on button "Make Reservation" at bounding box center [494, 353] width 103 height 21
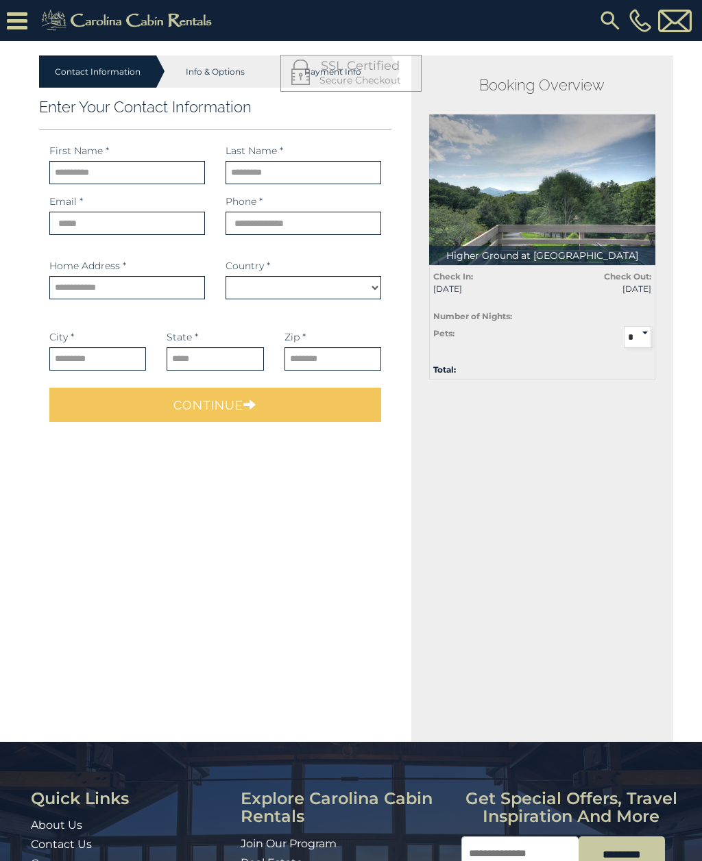
select select "*********"
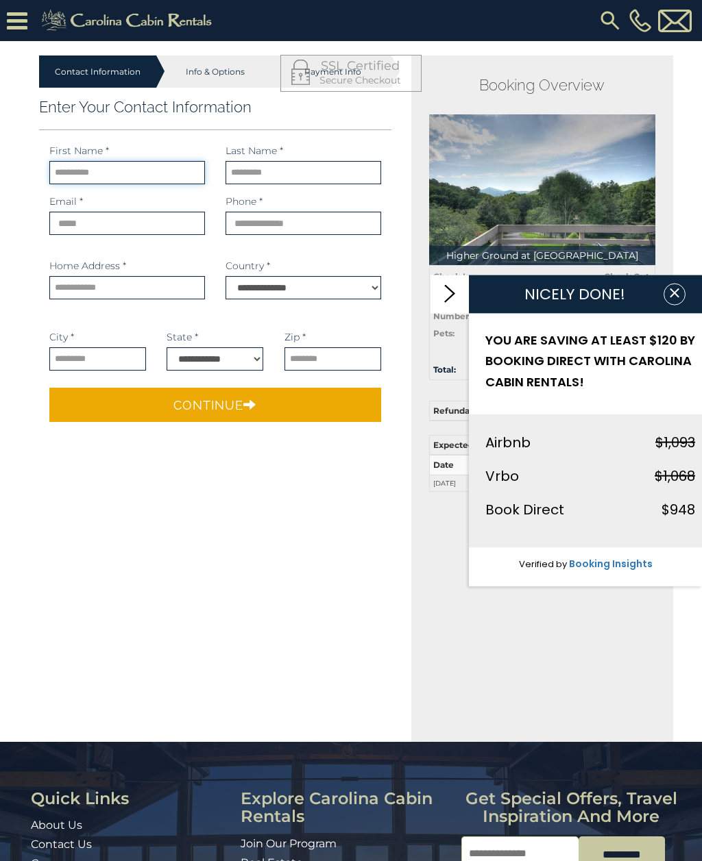
click at [88, 179] on input "text" at bounding box center [127, 172] width 156 height 23
type input "*****"
type input "*********"
type input "**********"
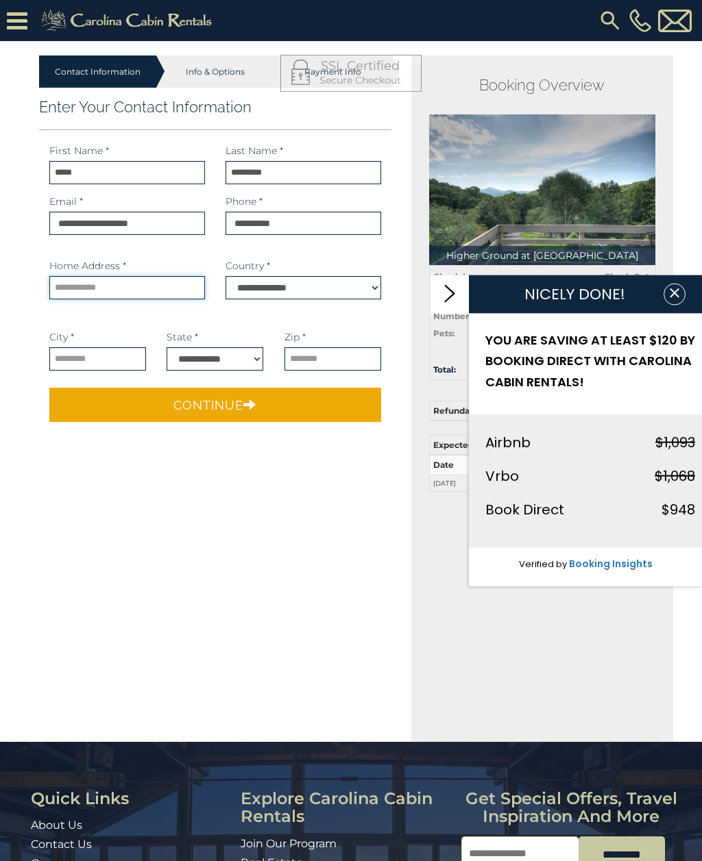
type input "**********"
select select
type input "**********"
select select "**"
type input "*****"
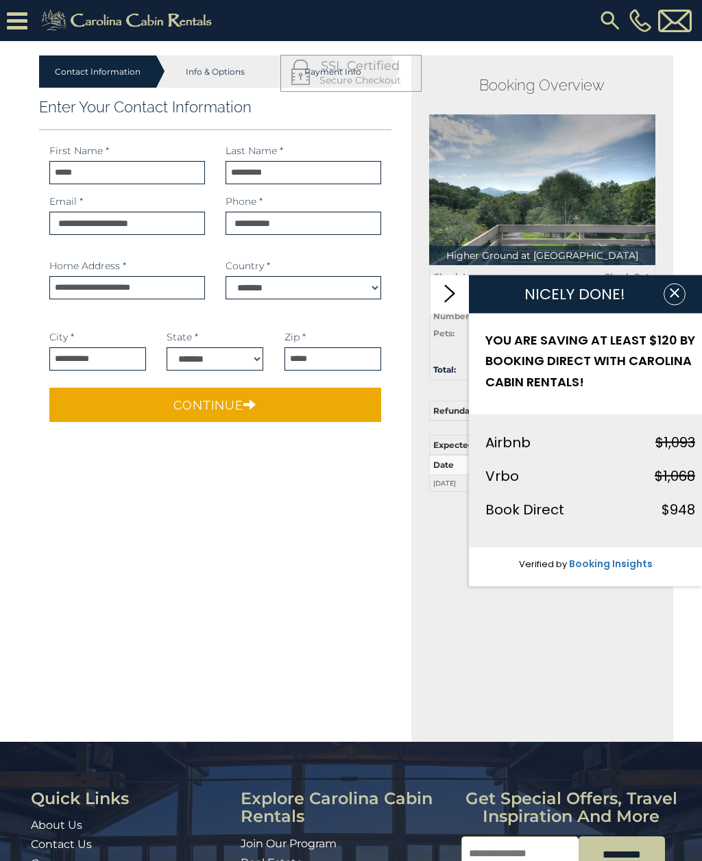
select select "**"
click at [343, 287] on select "**********" at bounding box center [303, 287] width 156 height 23
click at [310, 410] on button "Continue" at bounding box center [215, 405] width 332 height 34
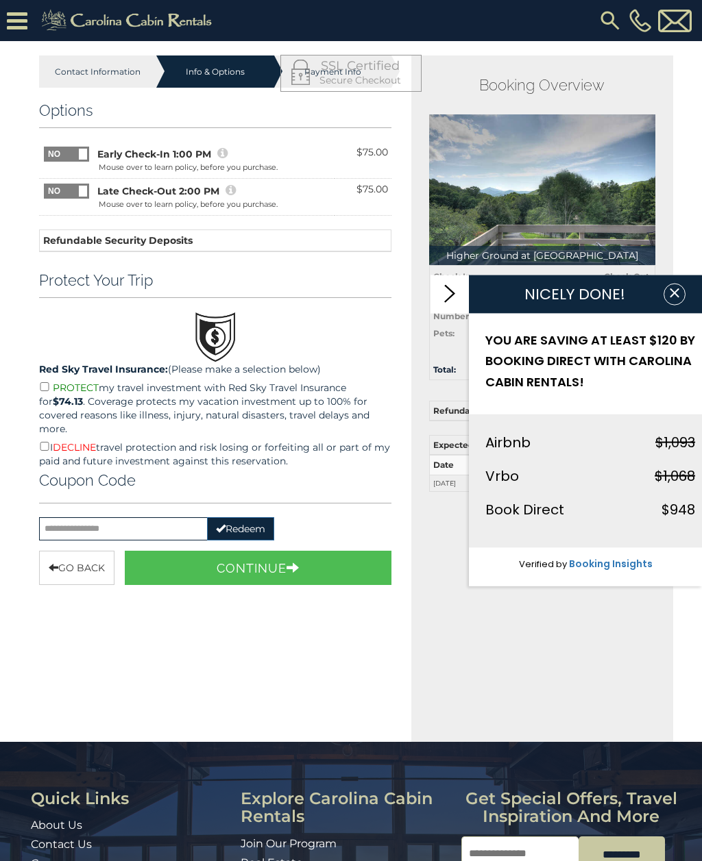
click at [321, 560] on button "Continue" at bounding box center [258, 568] width 267 height 34
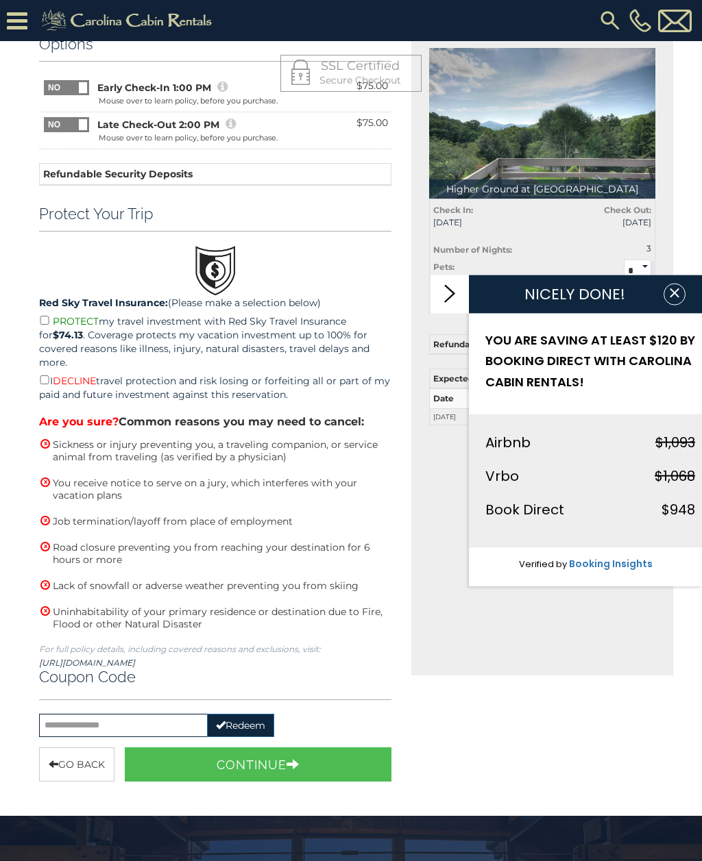
scroll to position [93, 0]
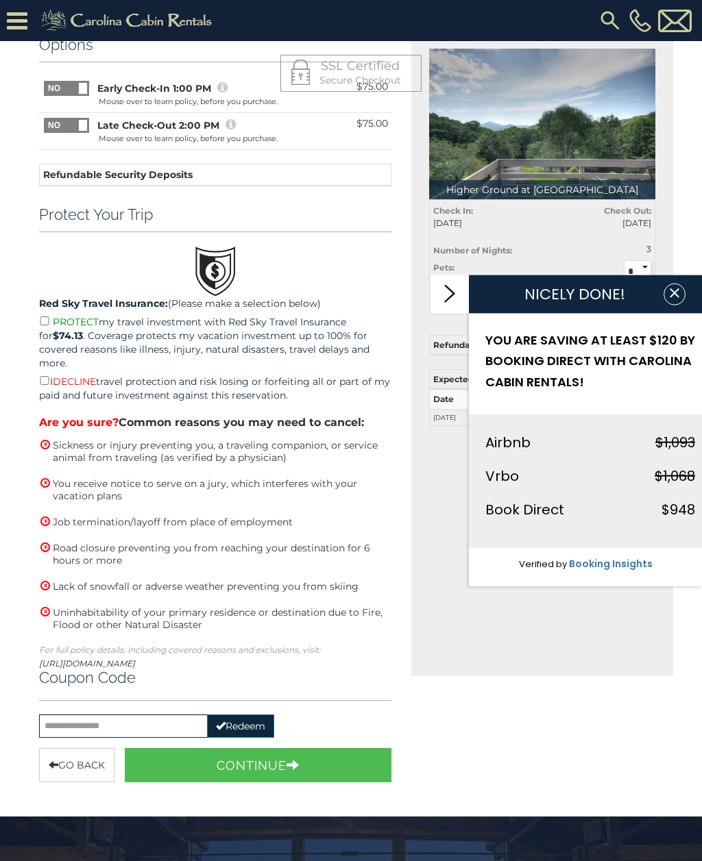
click at [674, 299] on icon "button" at bounding box center [674, 293] width 14 height 14
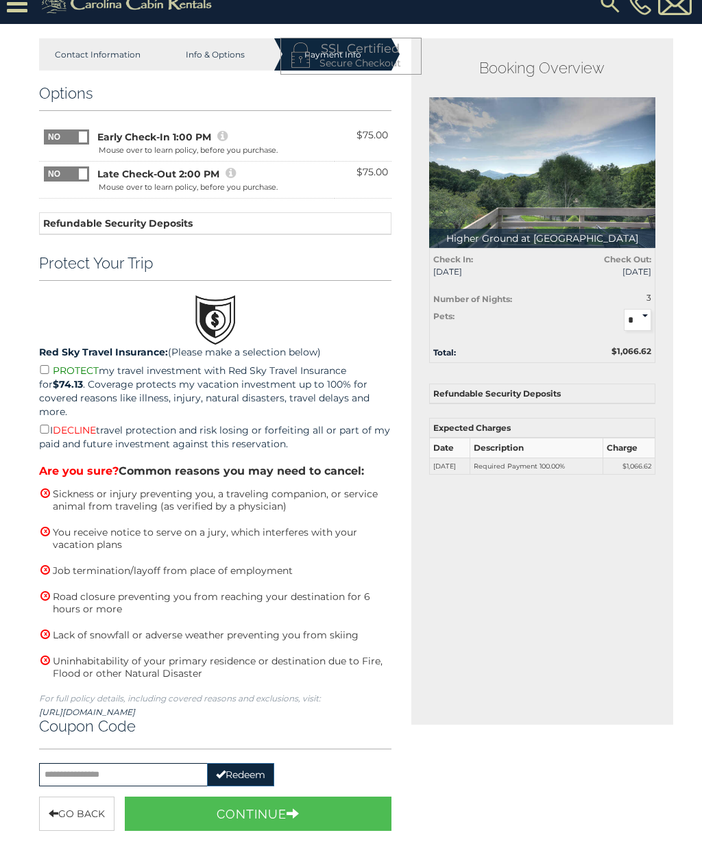
scroll to position [16, 0]
